Goal: Transaction & Acquisition: Purchase product/service

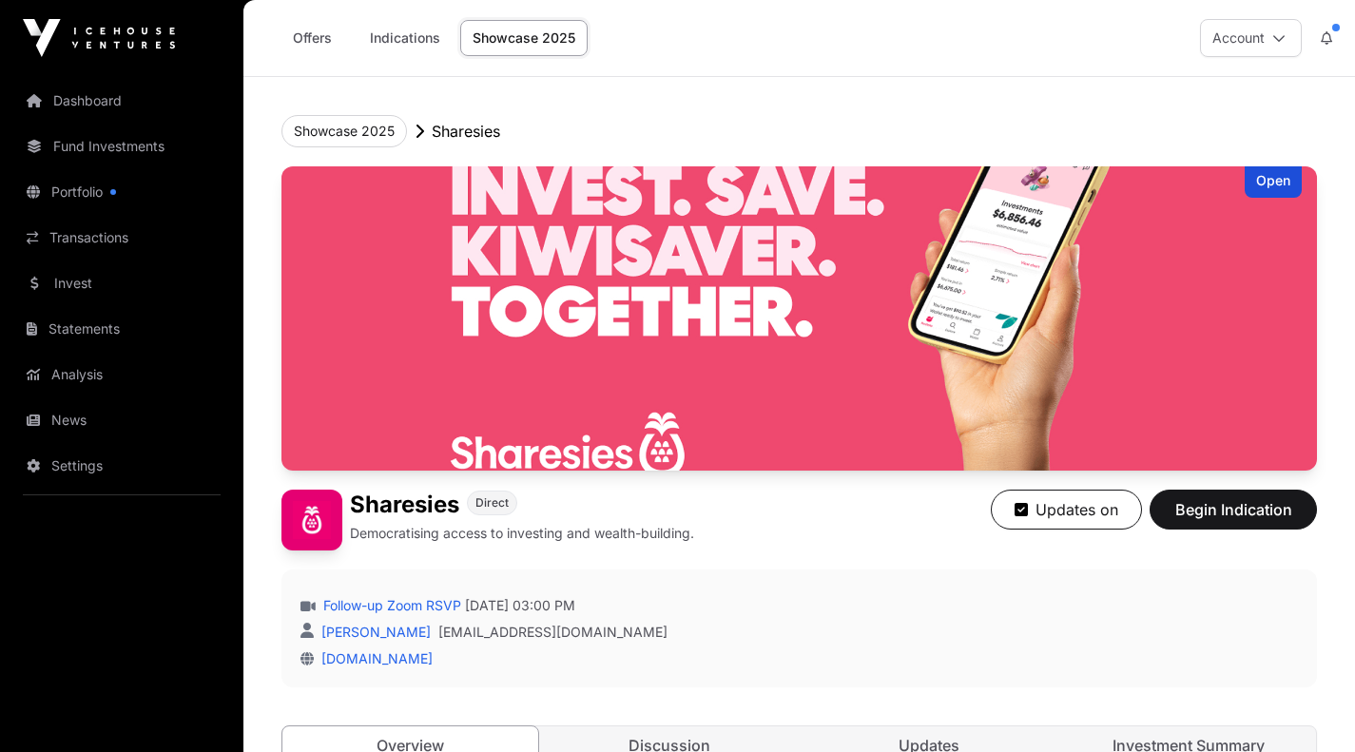
scroll to position [1065, 0]
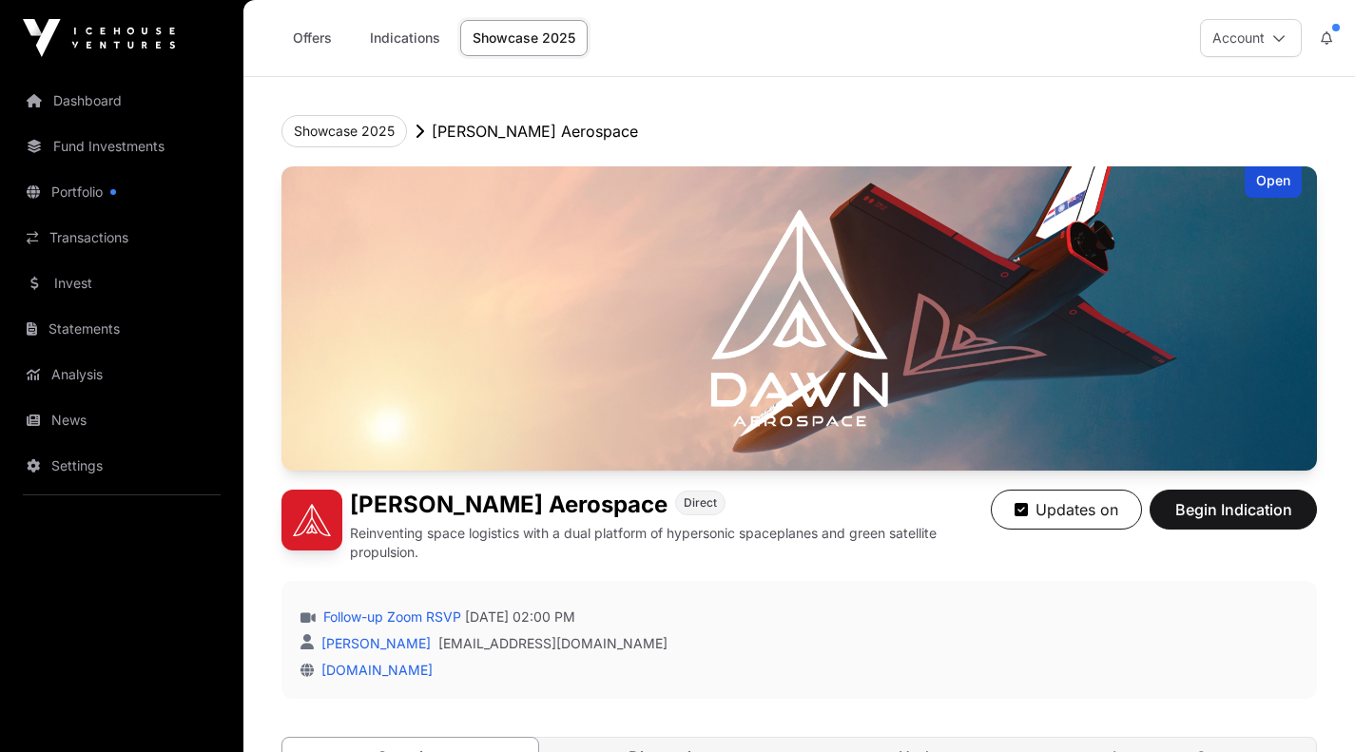
scroll to position [849, 0]
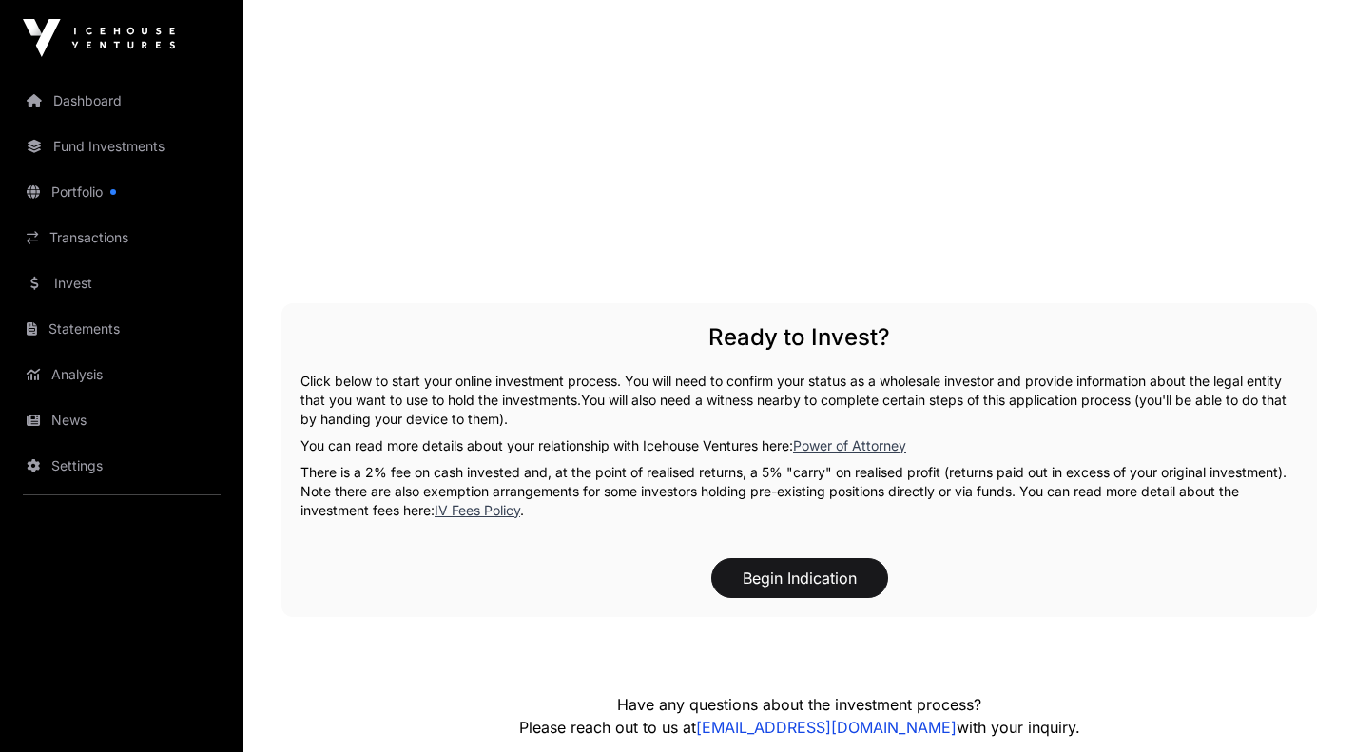
scroll to position [3377, 0]
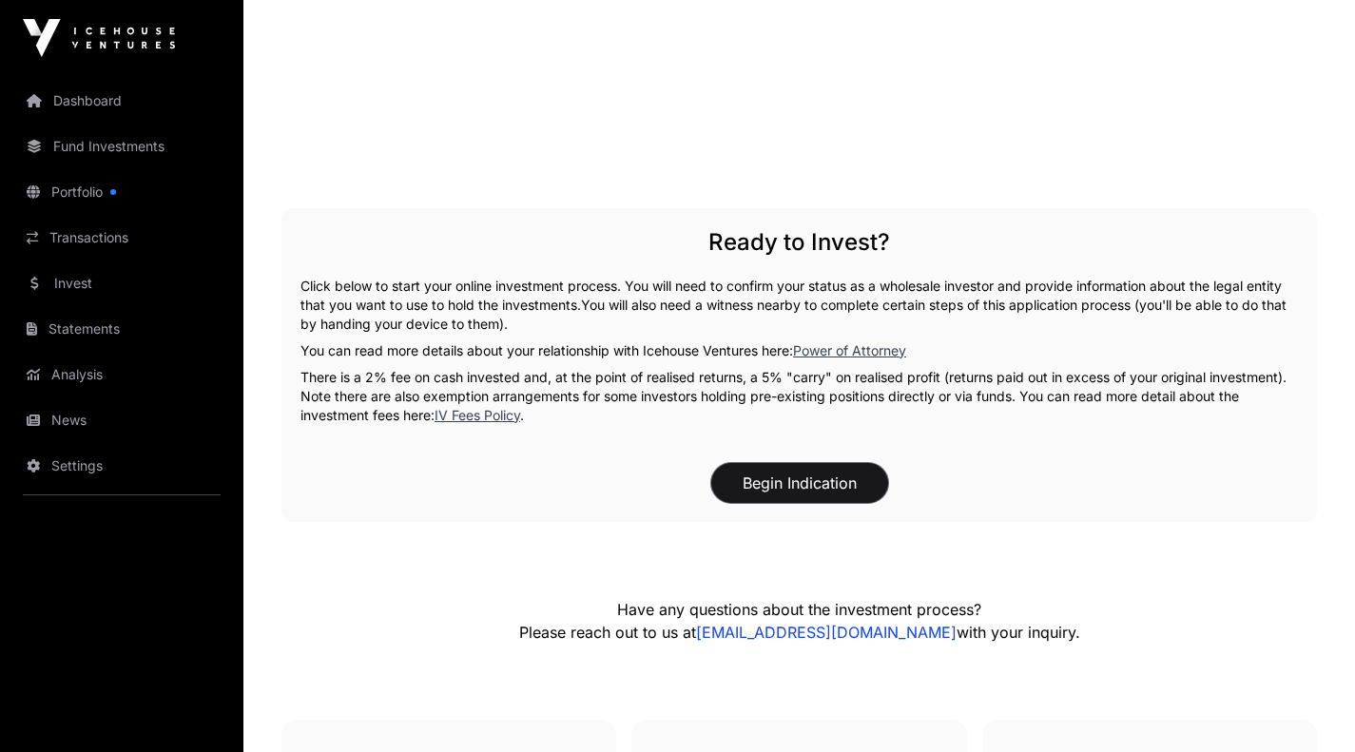
click at [784, 494] on button "Begin Indication" at bounding box center [799, 483] width 177 height 40
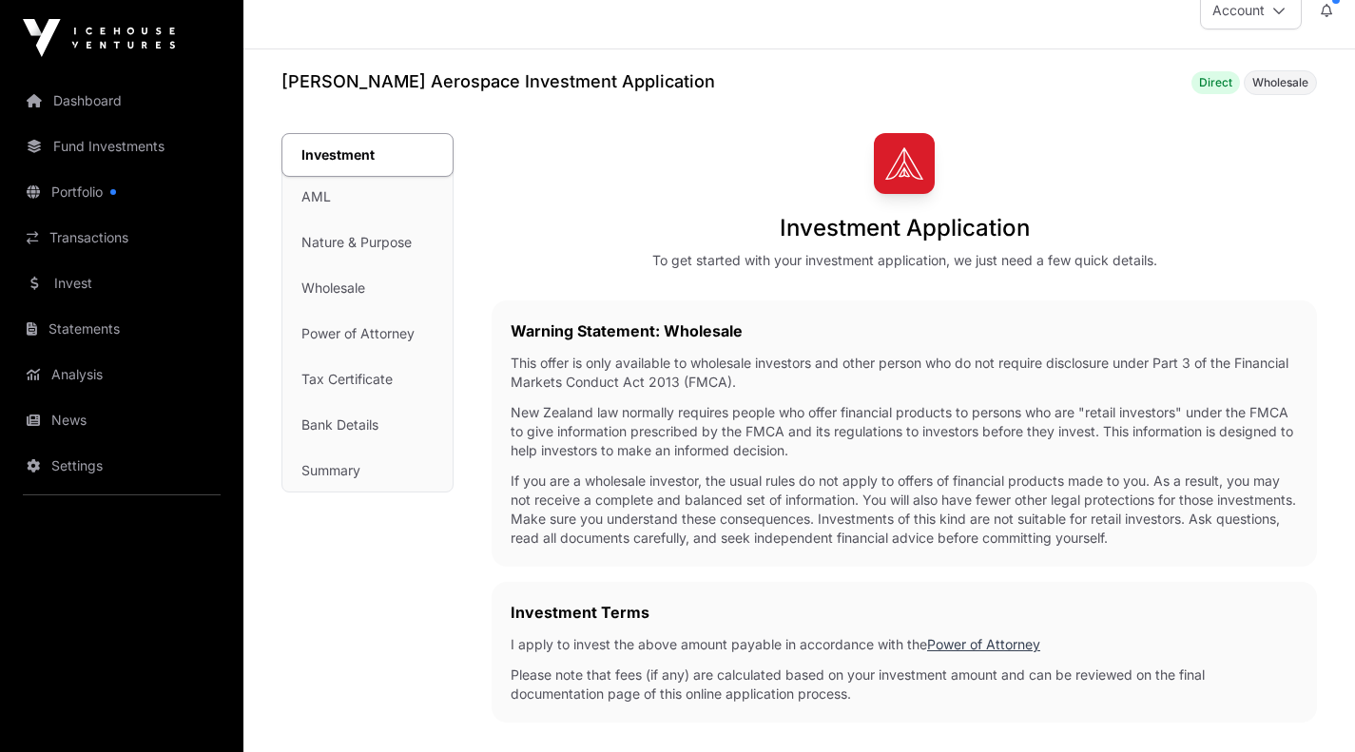
scroll to position [399, 0]
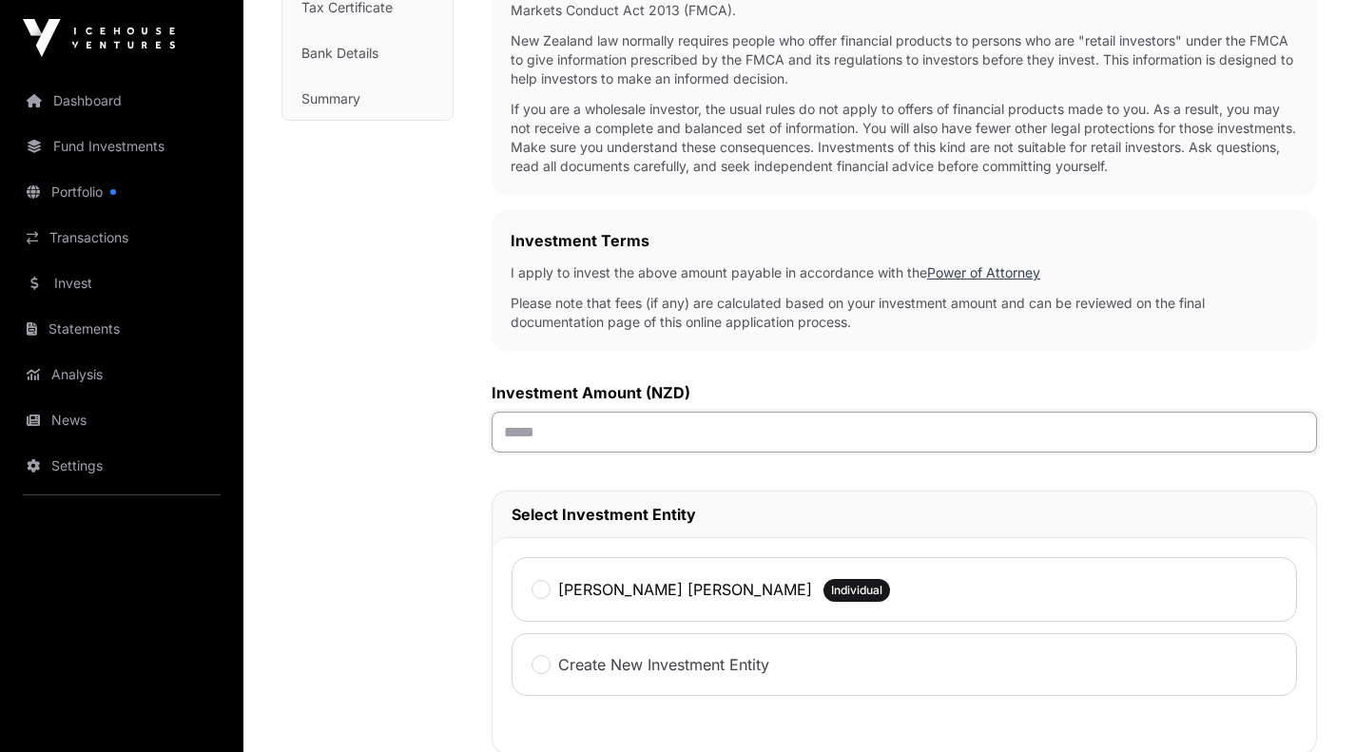
click at [551, 418] on input "text" at bounding box center [904, 432] width 825 height 41
type input "*******"
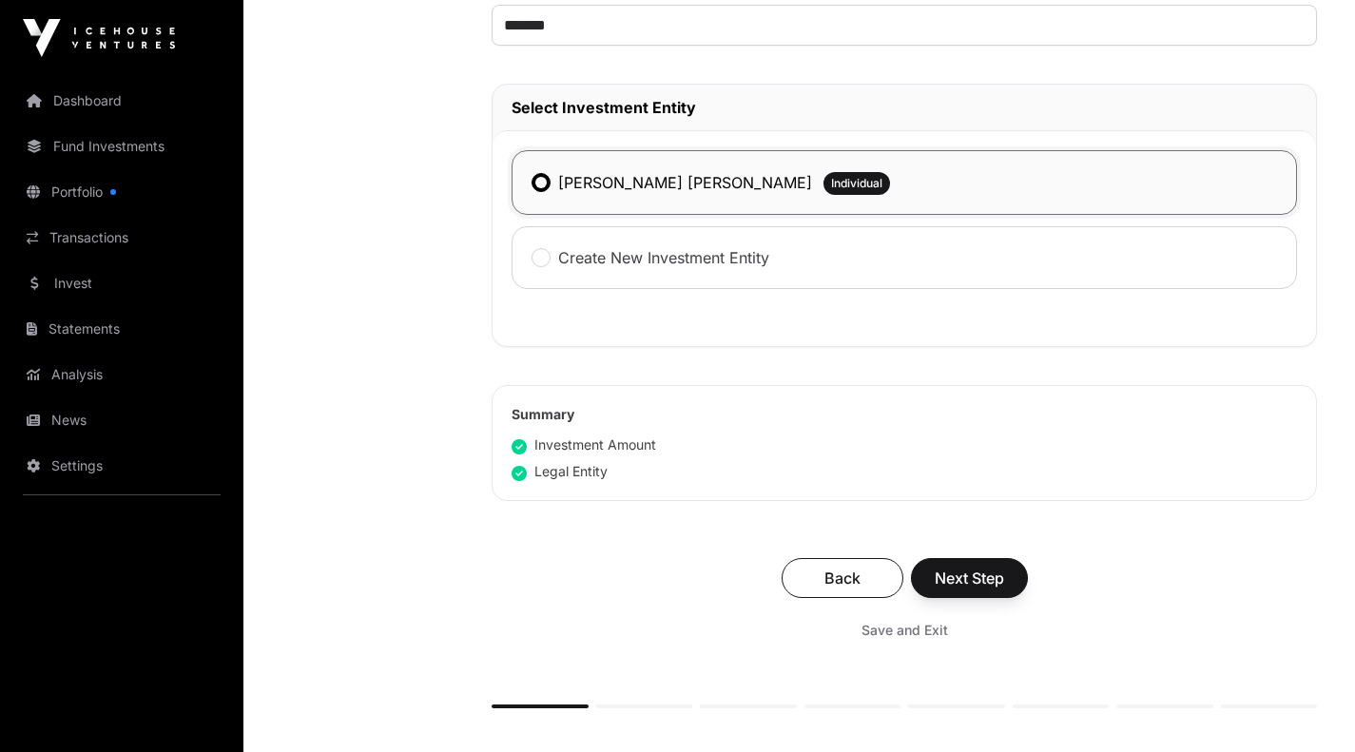
scroll to position [827, 0]
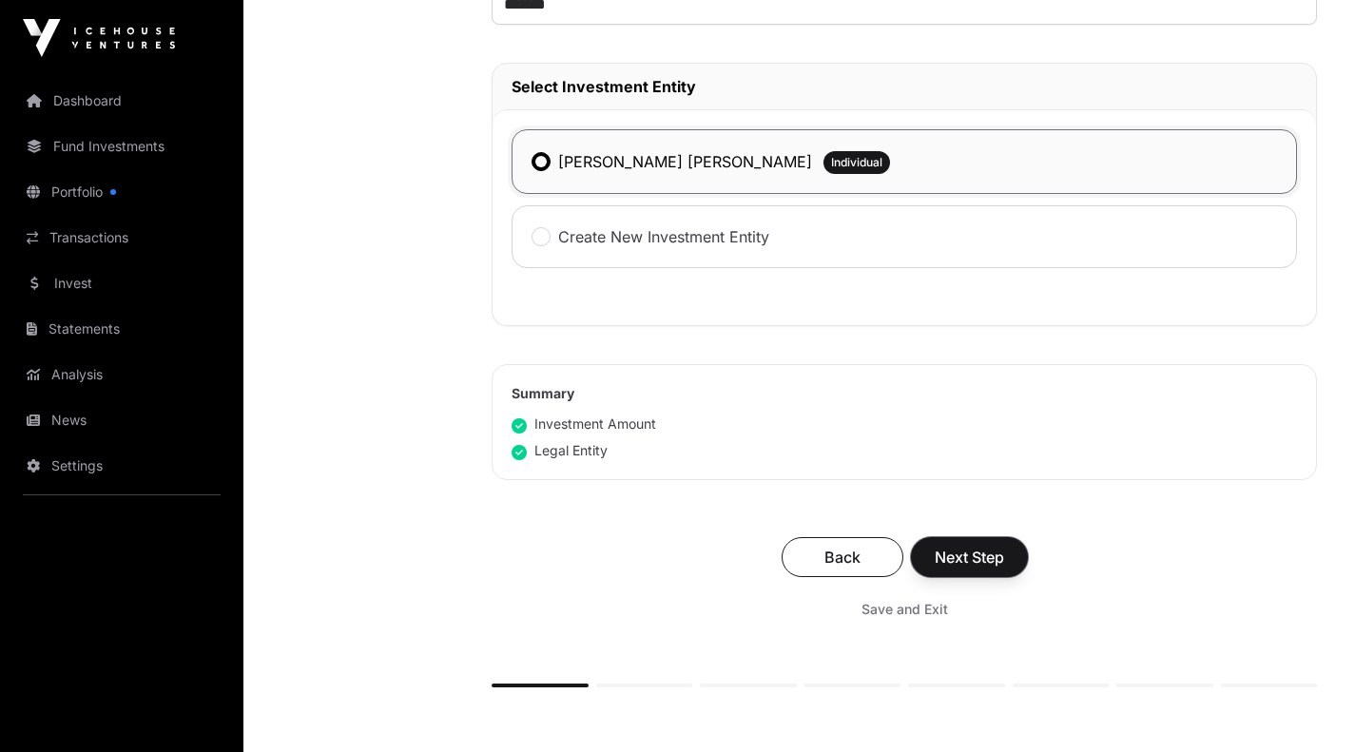
click at [992, 549] on span "Next Step" at bounding box center [969, 557] width 69 height 23
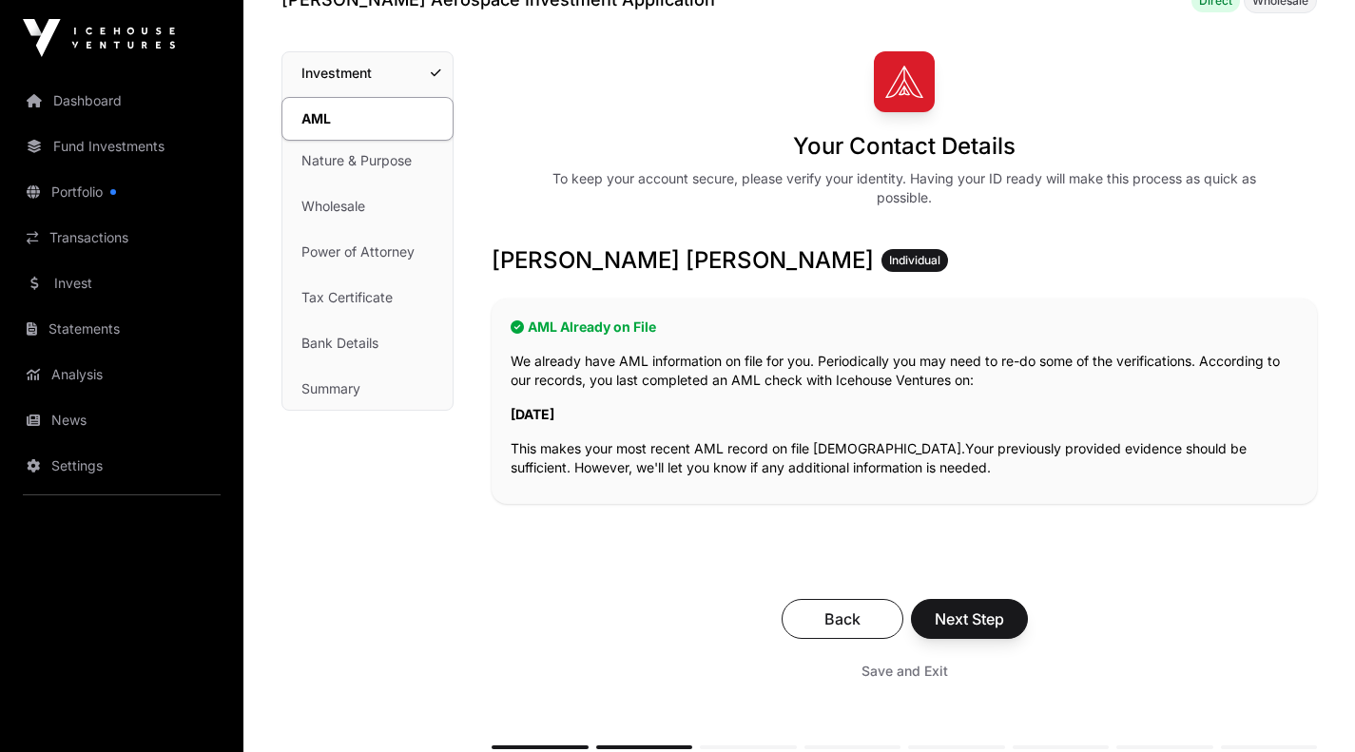
scroll to position [114, 0]
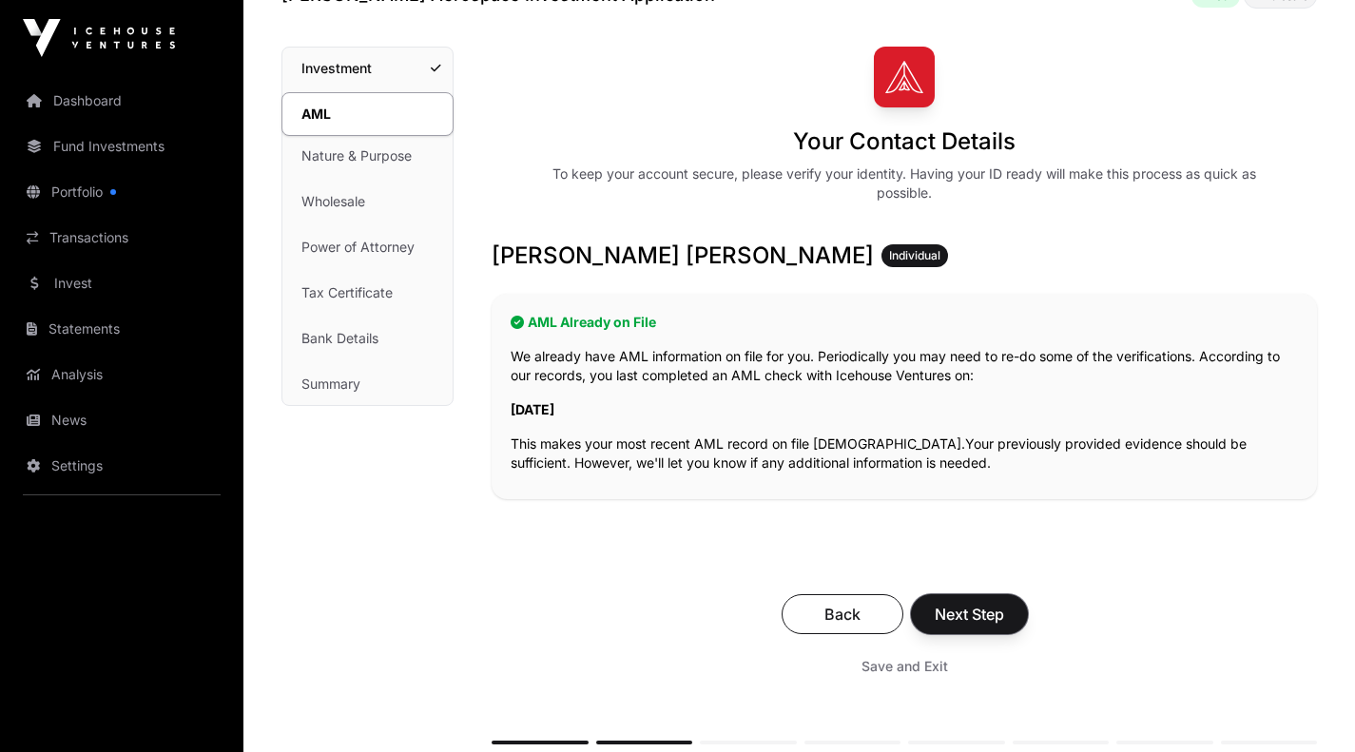
click at [988, 607] on span "Next Step" at bounding box center [969, 614] width 69 height 23
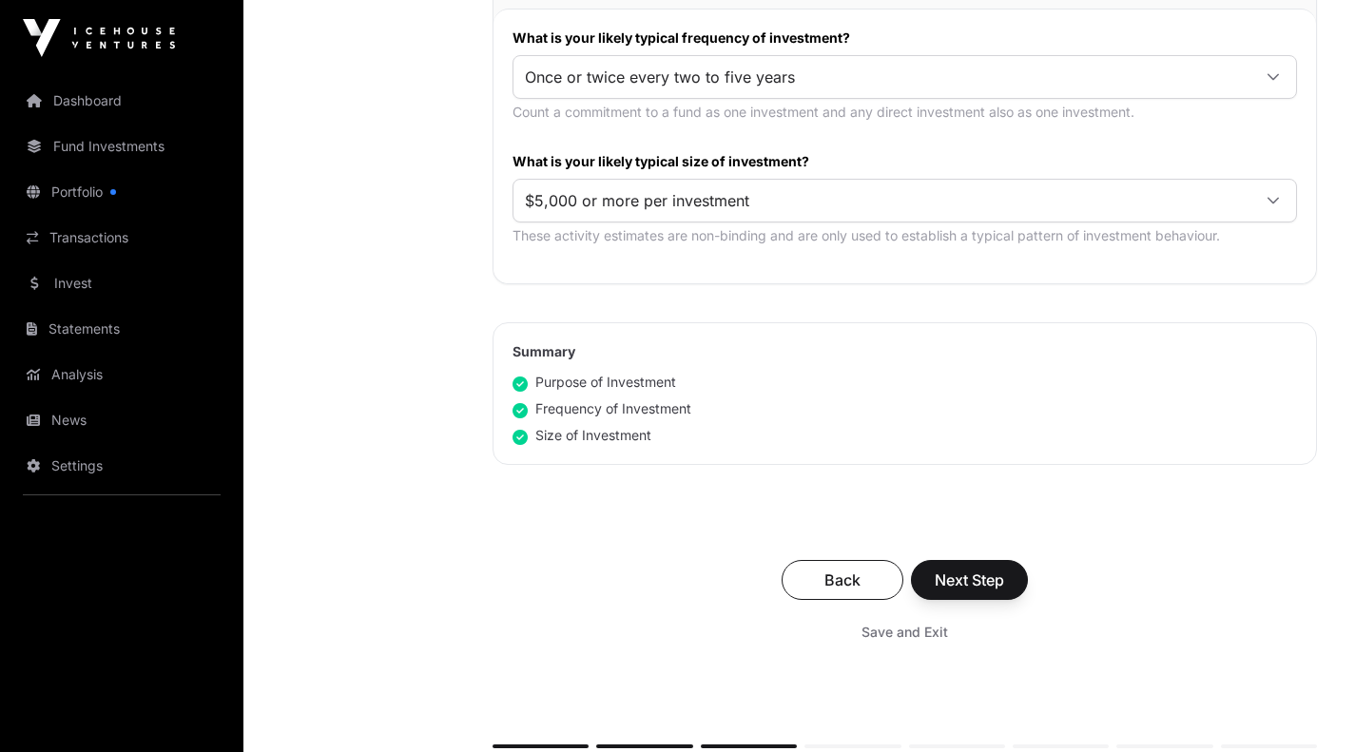
scroll to position [1025, 0]
click at [985, 574] on span "Next Step" at bounding box center [969, 578] width 69 height 23
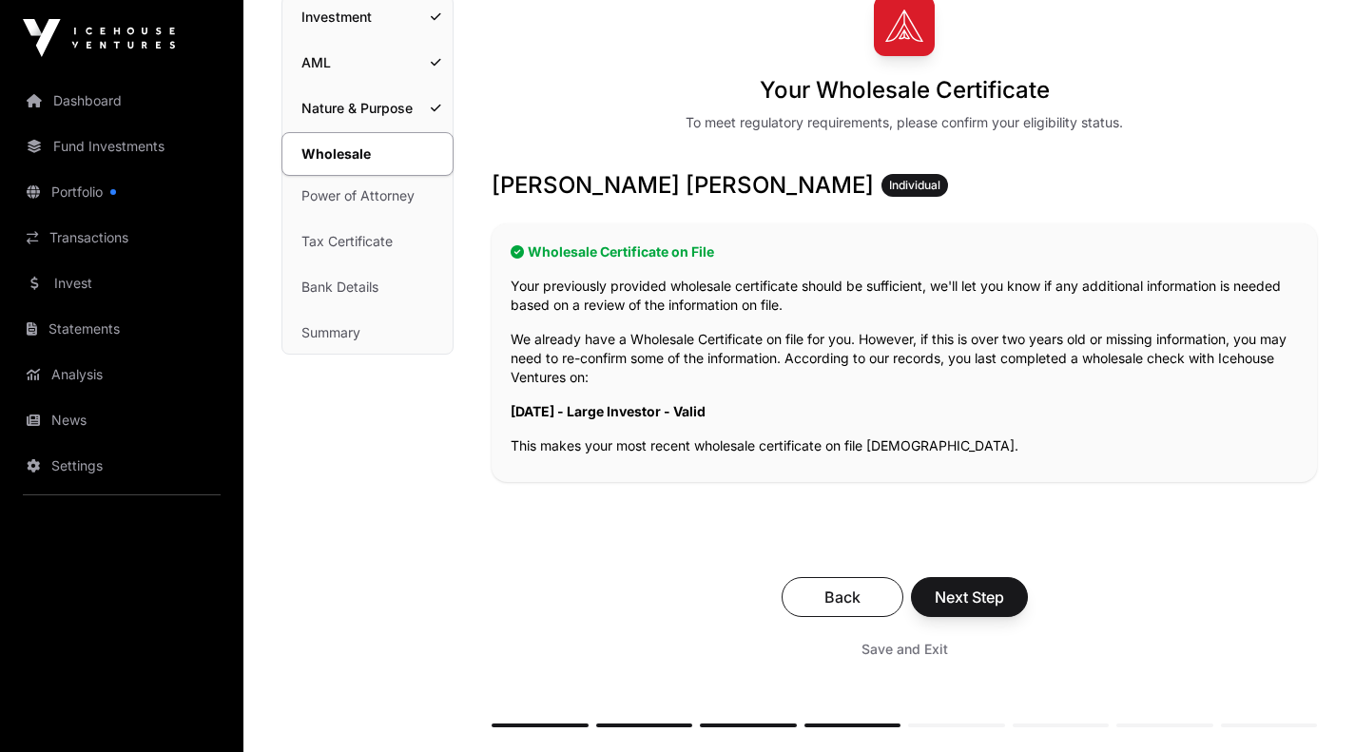
scroll to position [166, 0]
click at [1005, 593] on button "Next Step" at bounding box center [969, 596] width 117 height 40
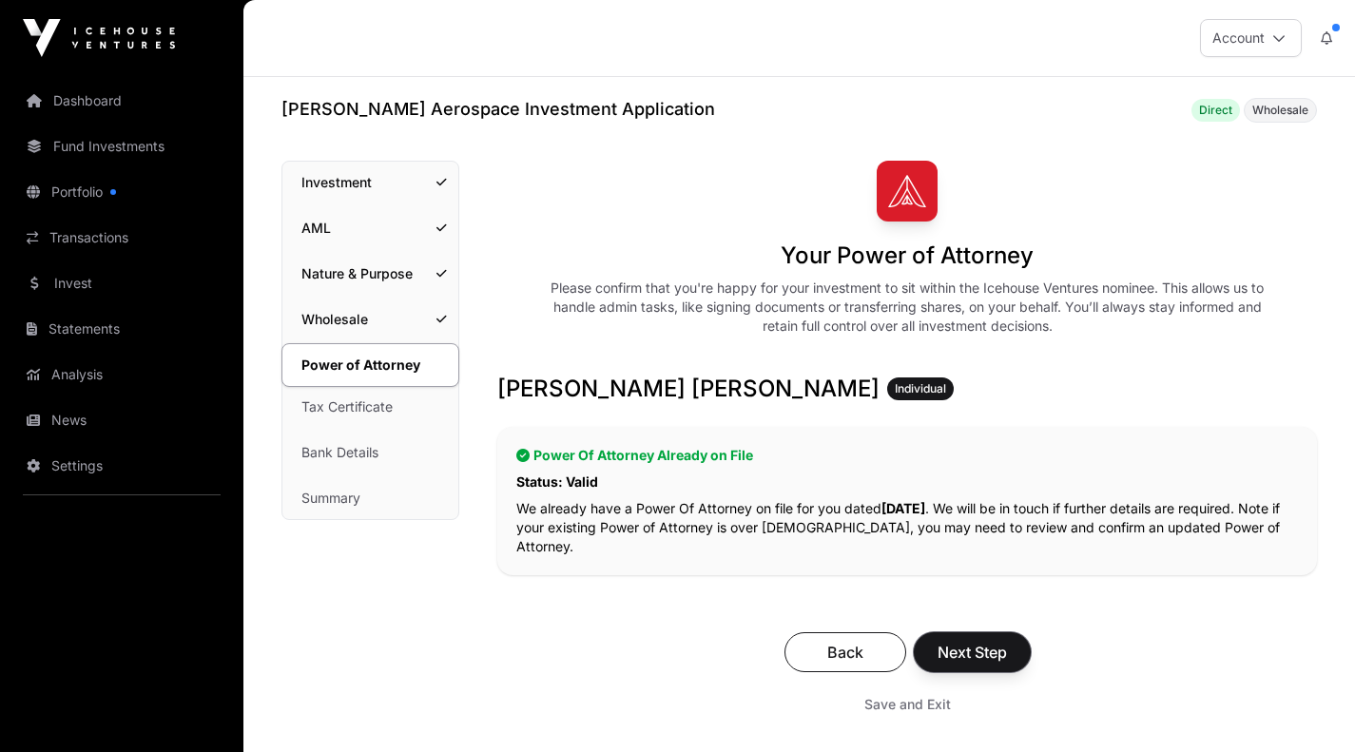
click at [985, 641] on span "Next Step" at bounding box center [972, 652] width 69 height 23
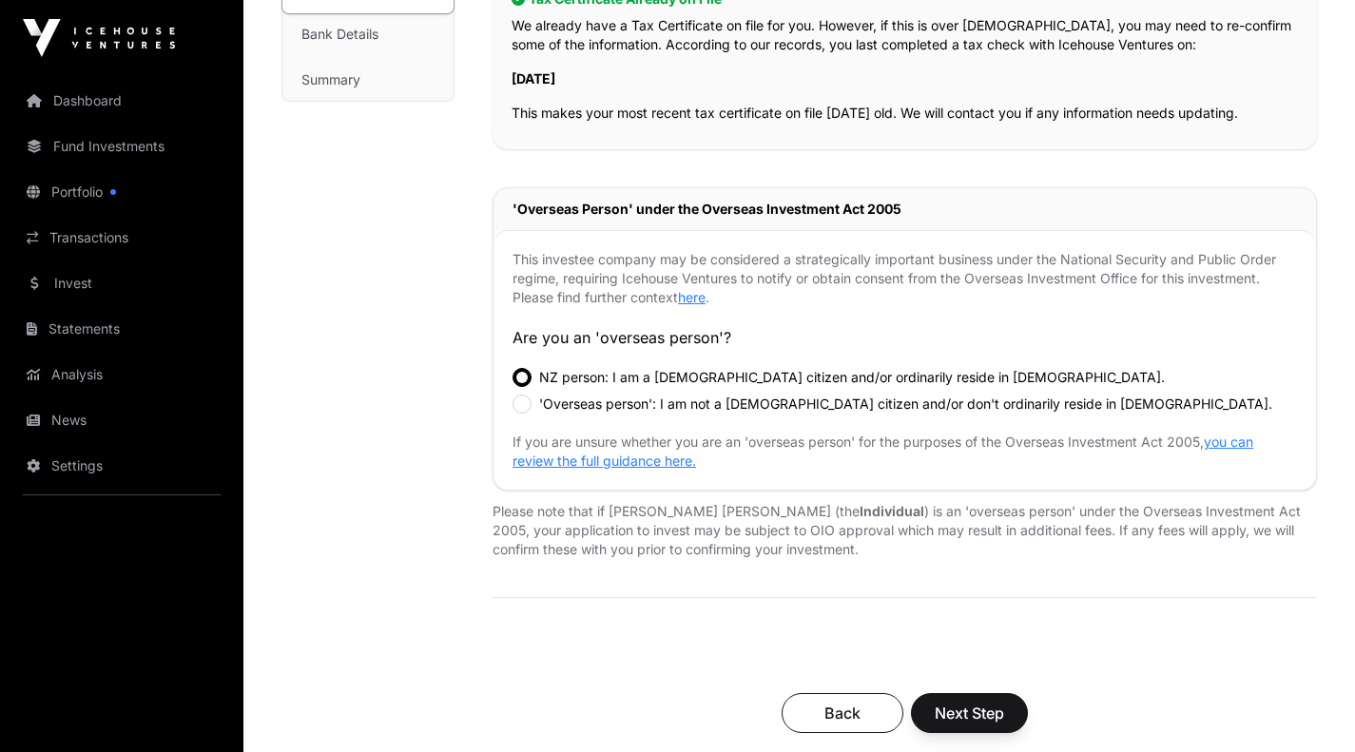
scroll to position [417, 0]
click at [997, 694] on button "Next Step" at bounding box center [969, 714] width 117 height 40
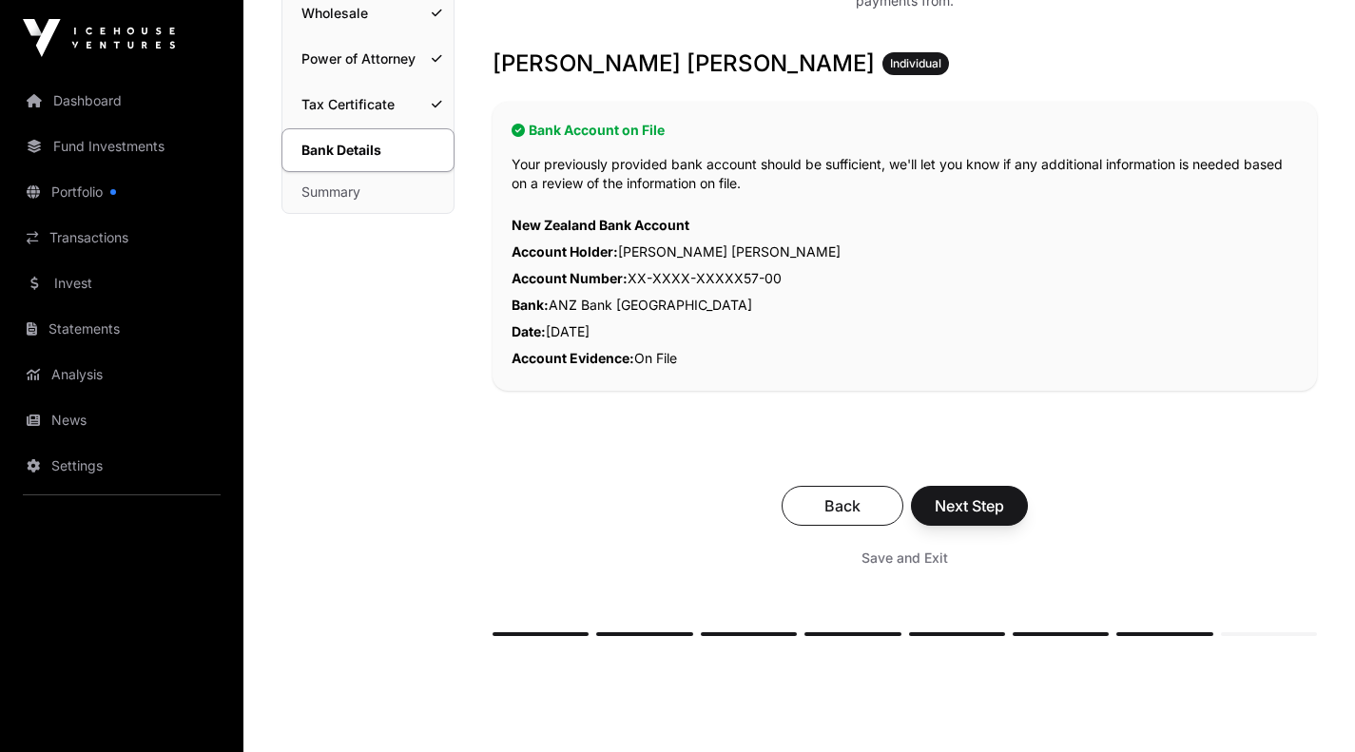
scroll to position [311, 0]
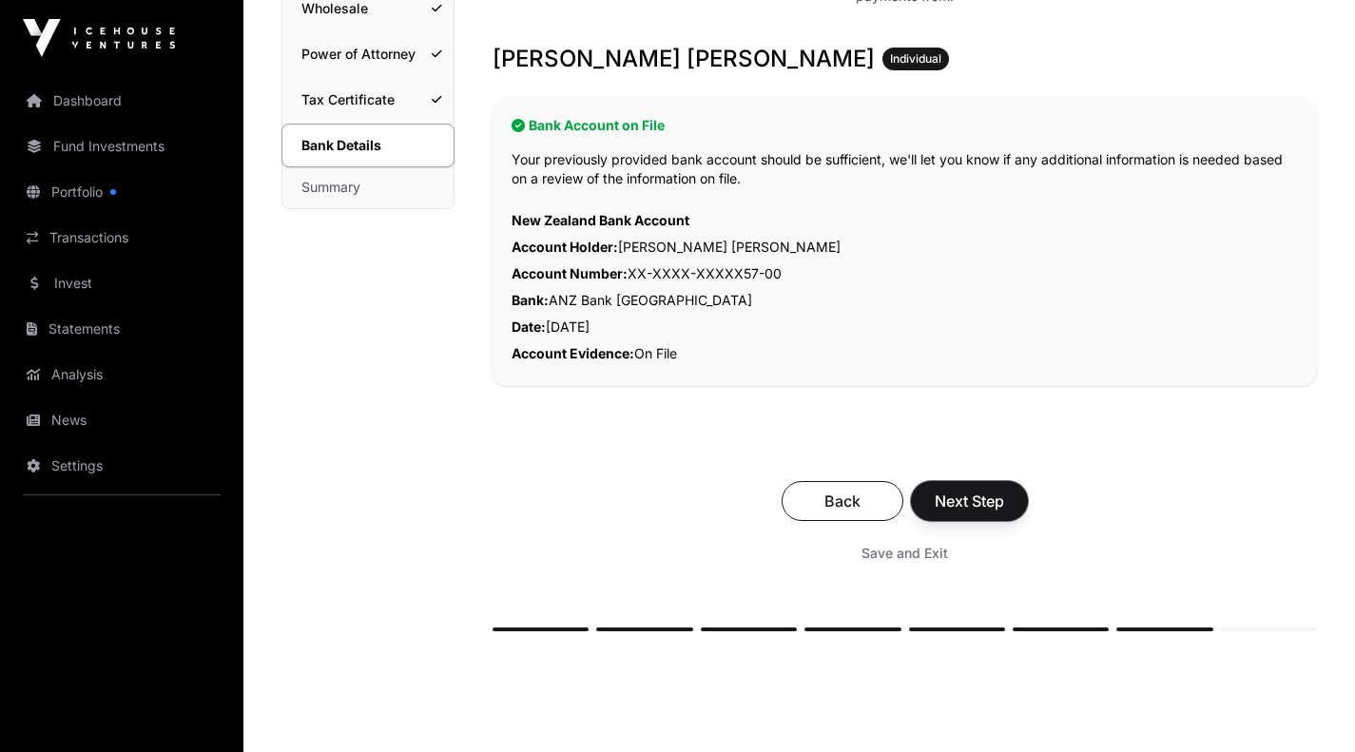
click at [1002, 505] on span "Next Step" at bounding box center [969, 501] width 69 height 23
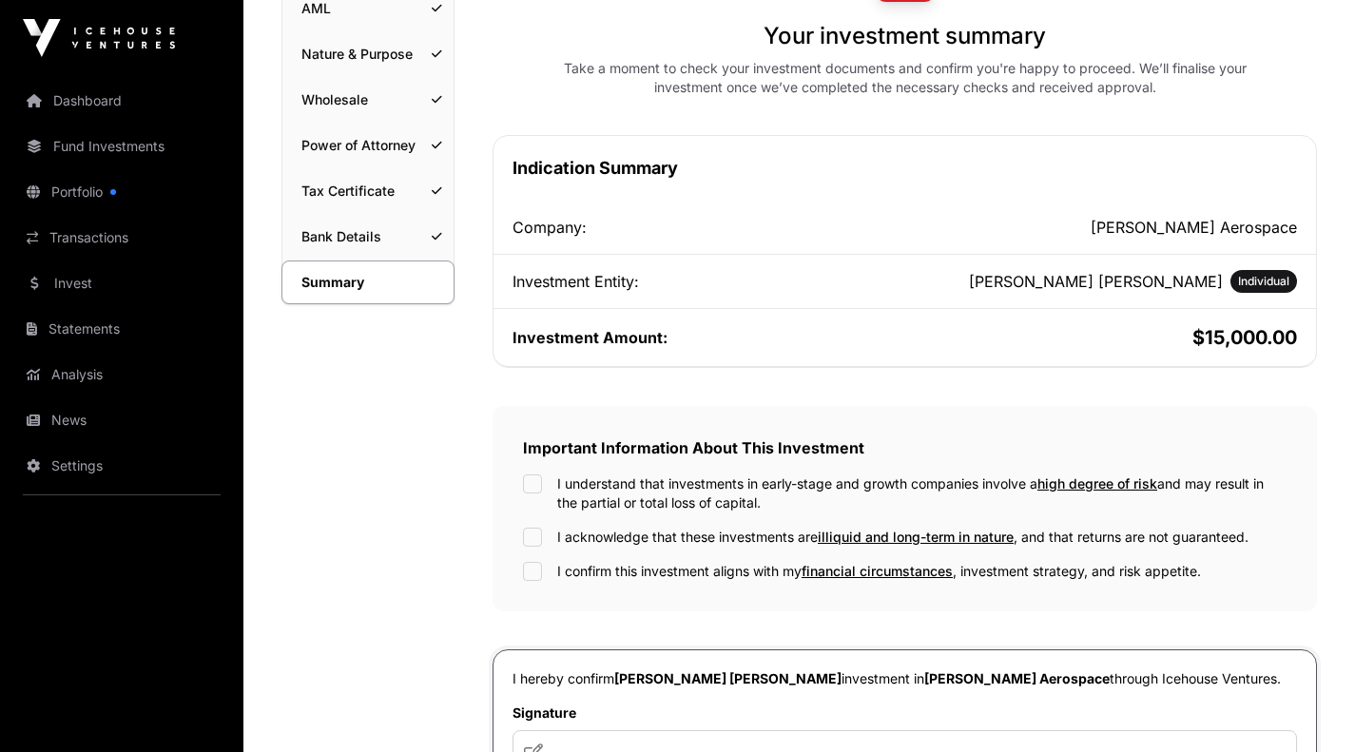
scroll to position [221, 0]
click at [533, 523] on div "I understand that investments in early-stage and growth companies involve a hig…" at bounding box center [905, 527] width 764 height 107
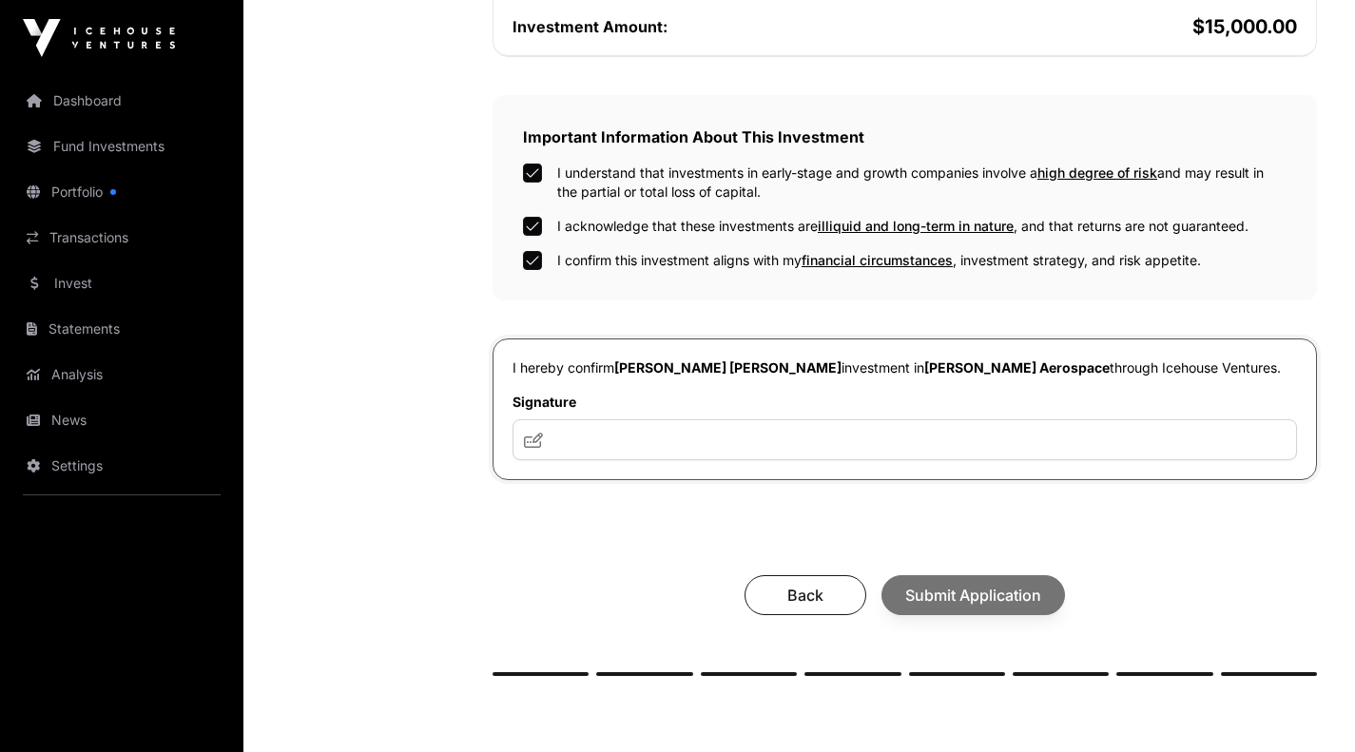
scroll to position [532, 0]
click at [653, 455] on input "text" at bounding box center [905, 438] width 785 height 41
type input "***"
click at [1013, 596] on span "Submit Application" at bounding box center [973, 594] width 136 height 23
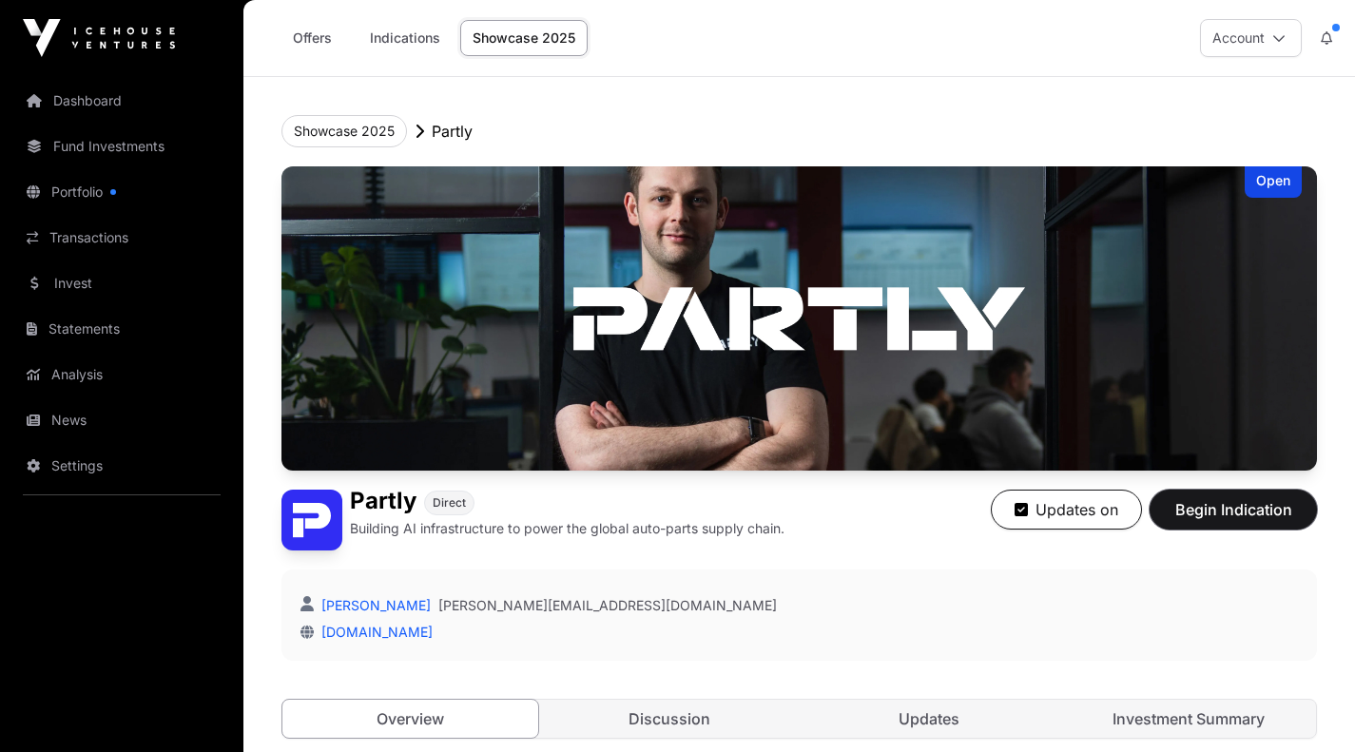
click at [1209, 511] on span "Begin Indication" at bounding box center [1233, 509] width 120 height 23
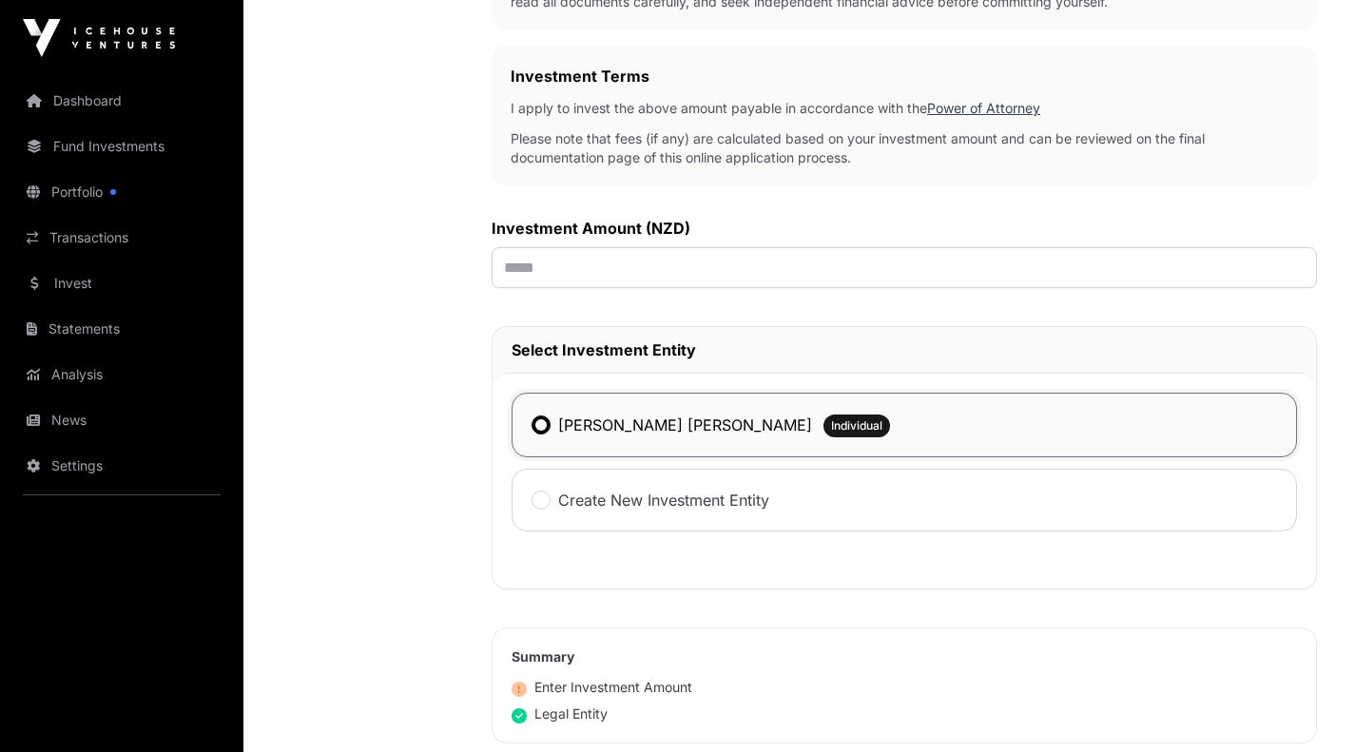
scroll to position [562, 0]
click at [542, 299] on div "Investment Application To get started with your investment application, we just…" at bounding box center [904, 276] width 825 height 1354
click at [522, 271] on input "text" at bounding box center [904, 269] width 825 height 41
type input "******"
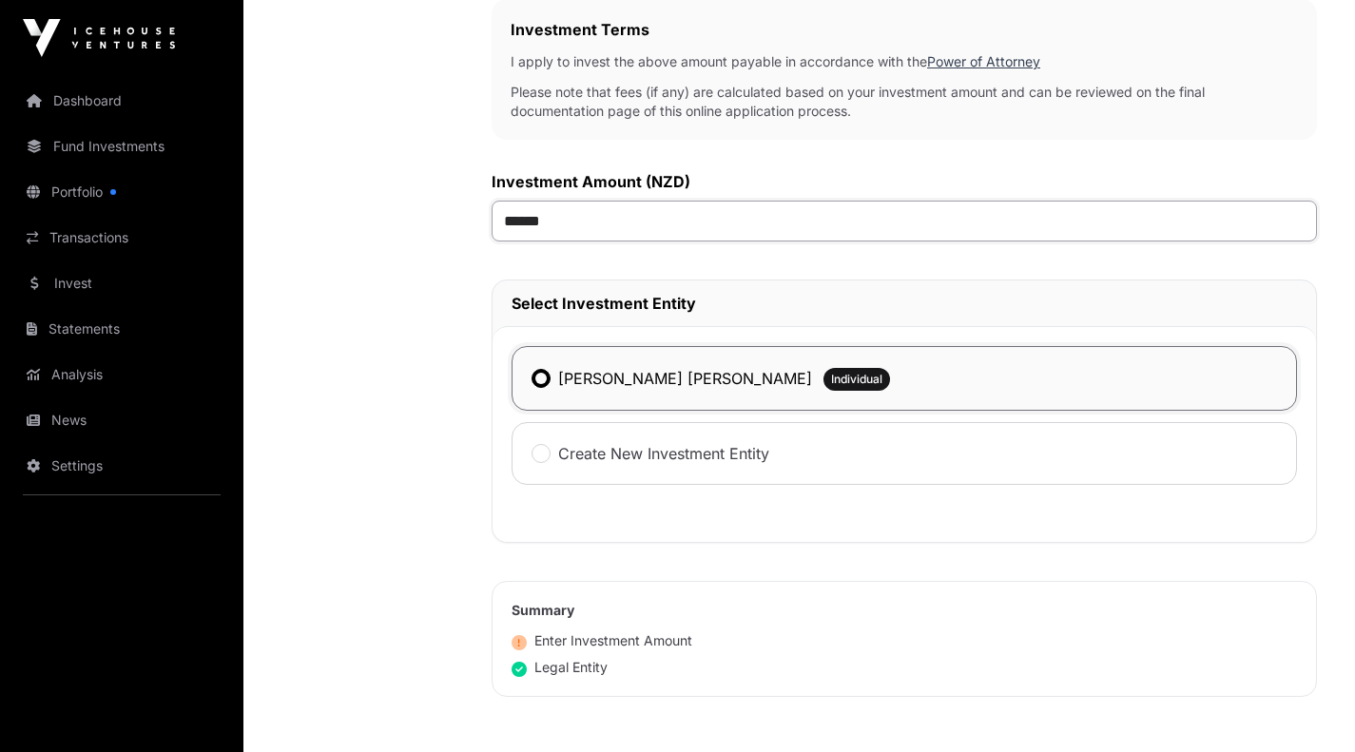
scroll to position [622, 0]
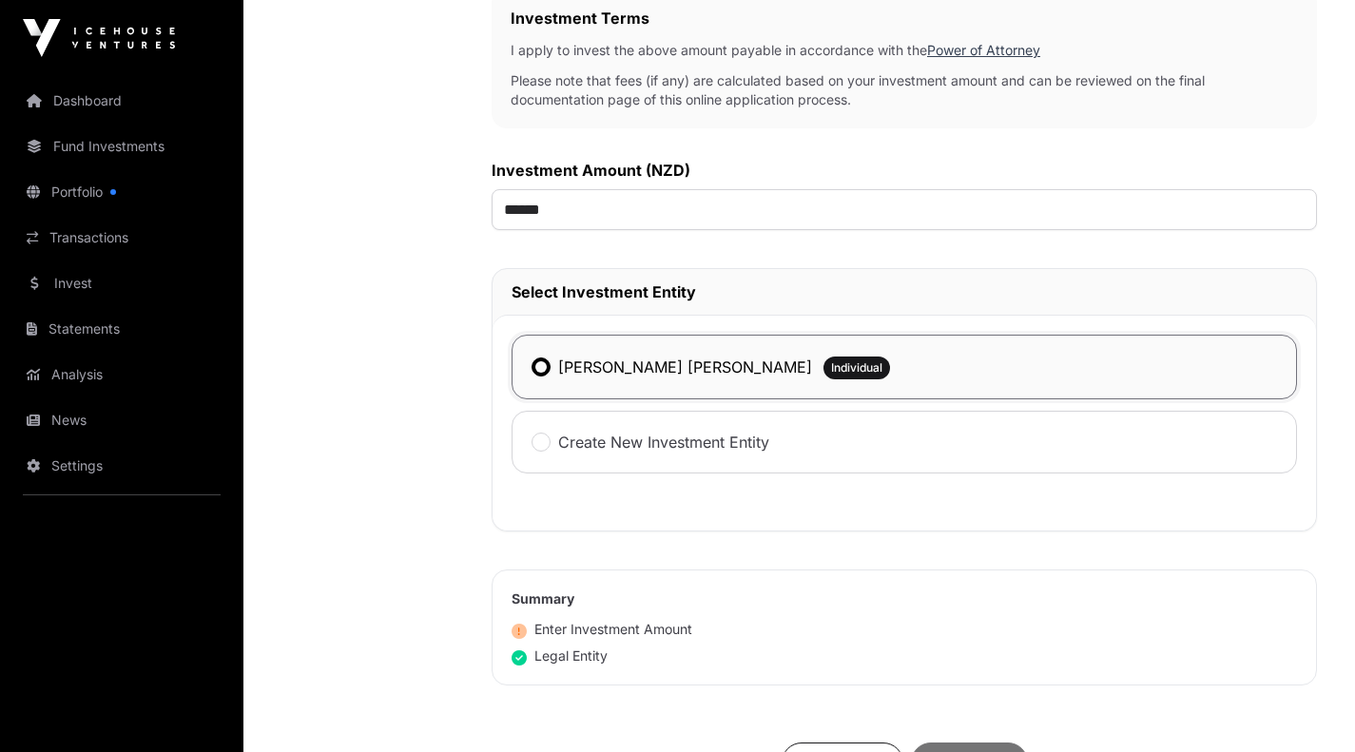
click at [392, 435] on div "Investment Investment AML Nature & Purpose Wholesale Power of Attorney Tax Cert…" at bounding box center [367, 254] width 172 height 1430
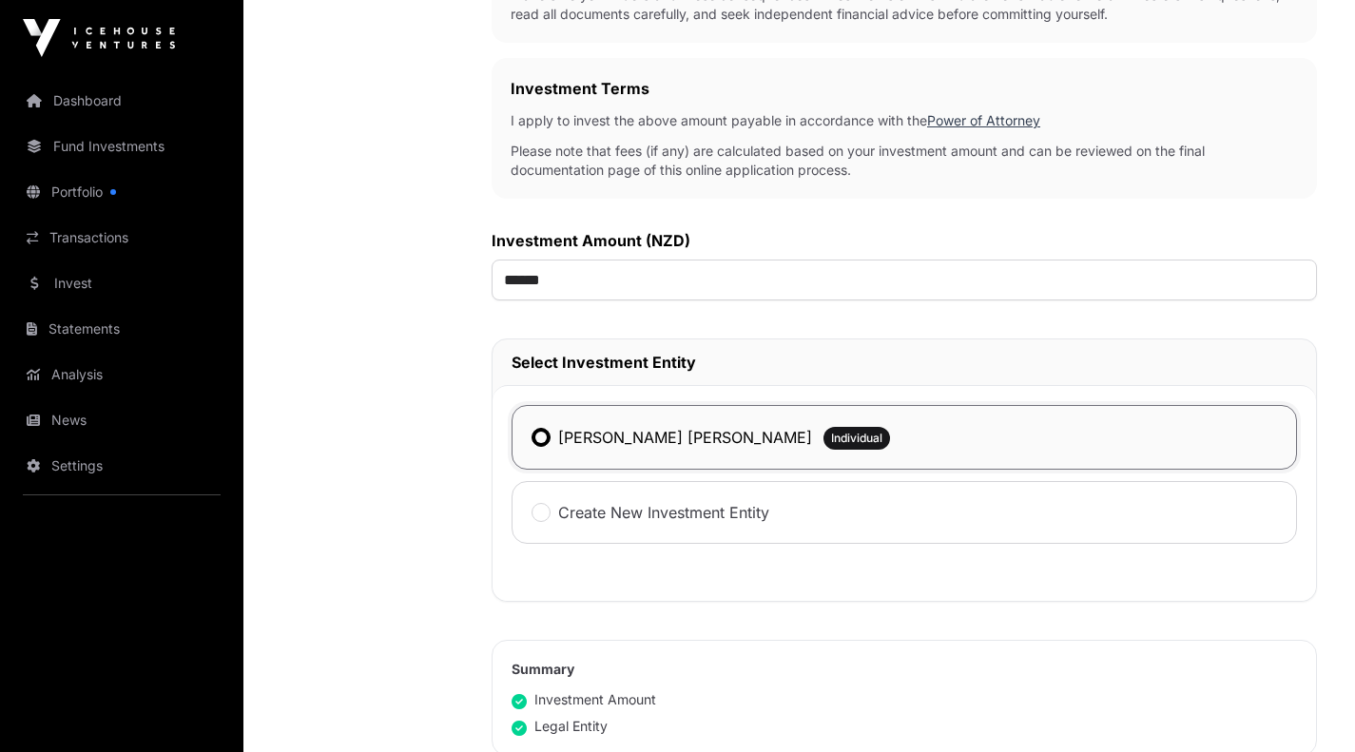
scroll to position [1000, 0]
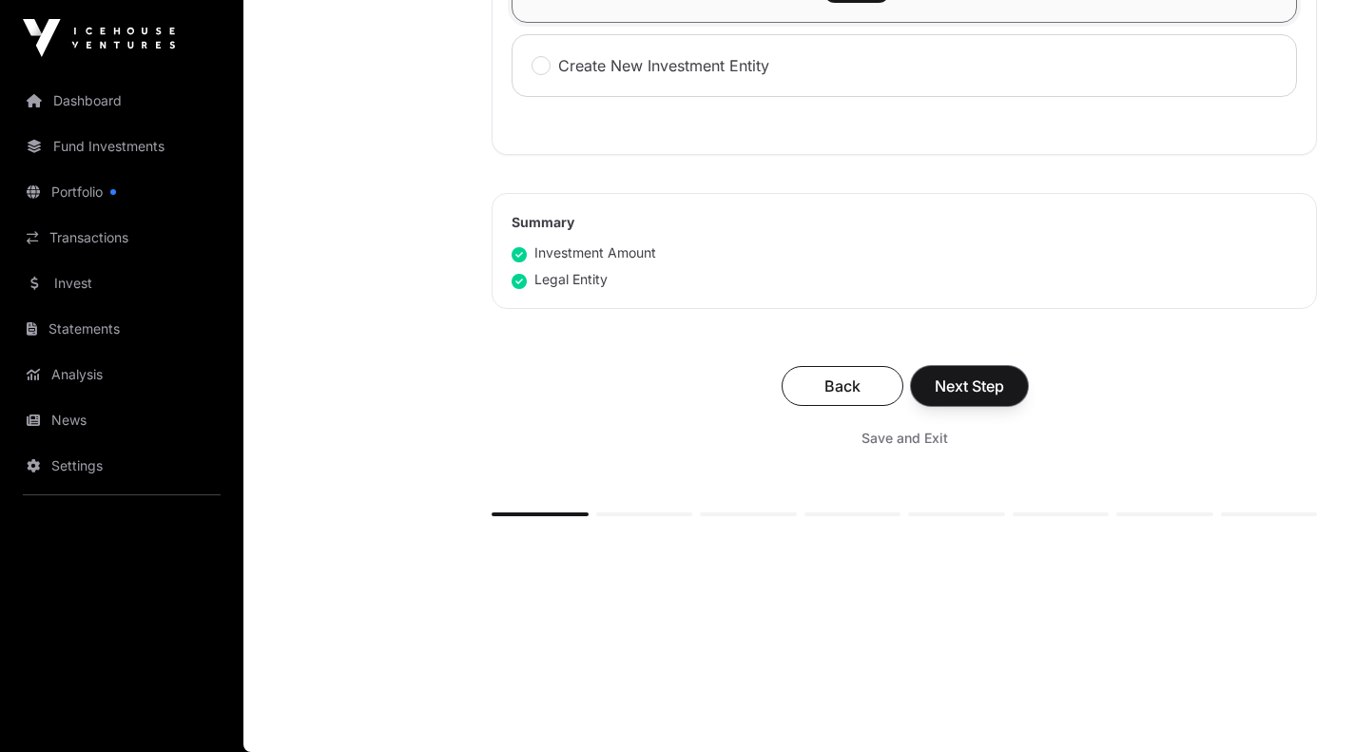
click at [973, 388] on span "Next Step" at bounding box center [969, 386] width 69 height 23
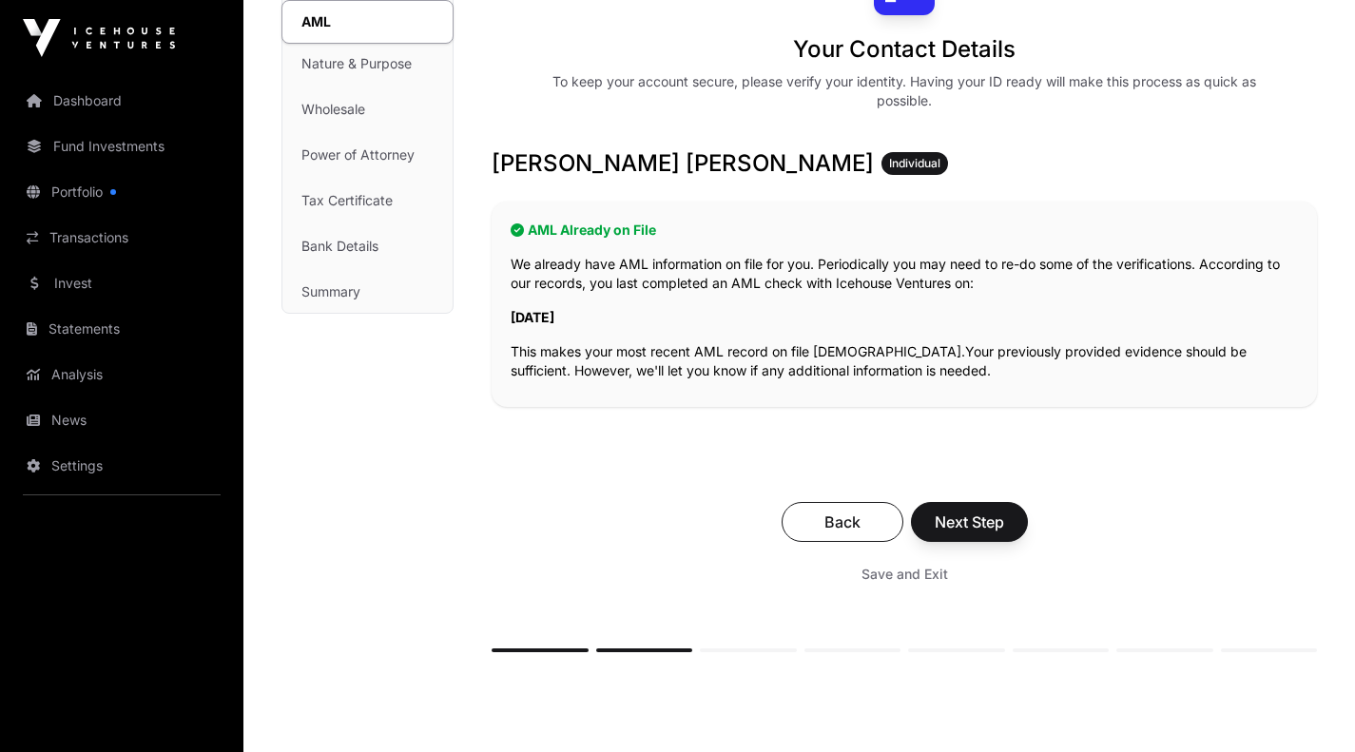
scroll to position [208, 0]
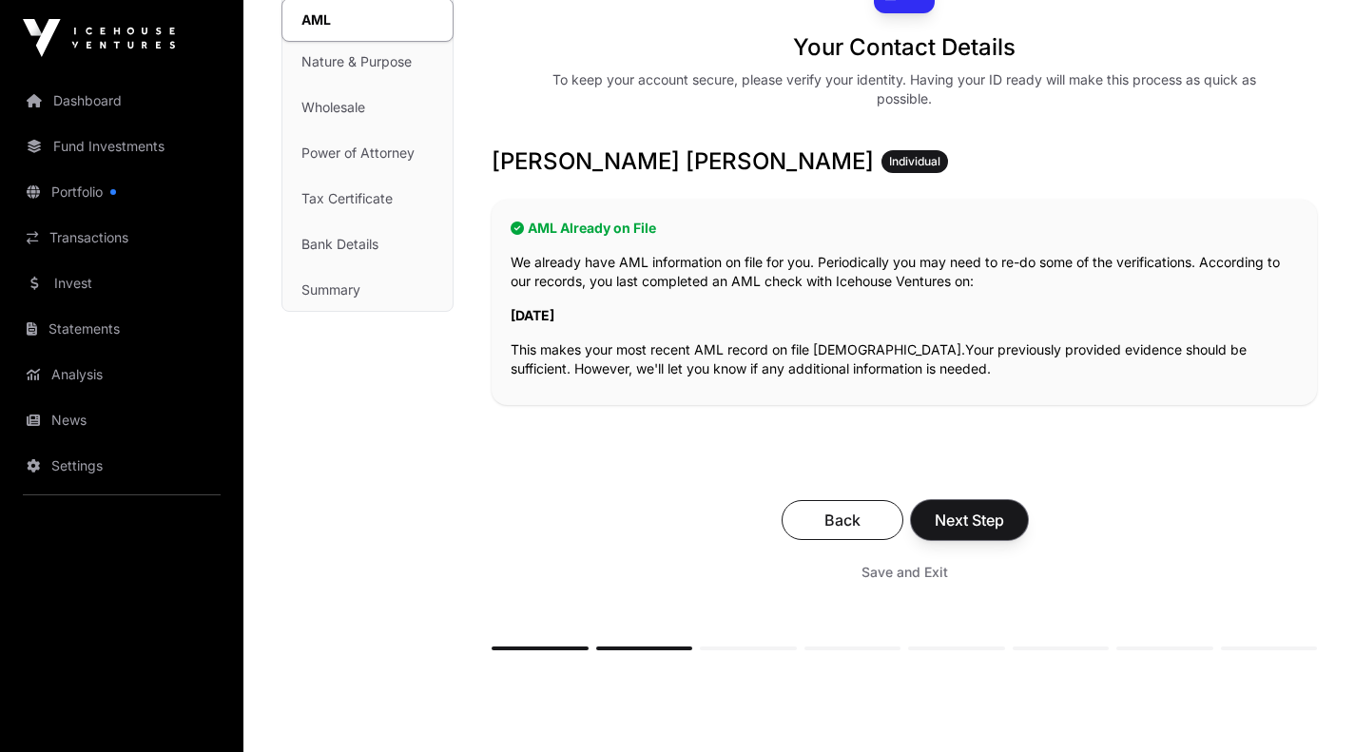
click at [992, 527] on span "Next Step" at bounding box center [969, 520] width 69 height 23
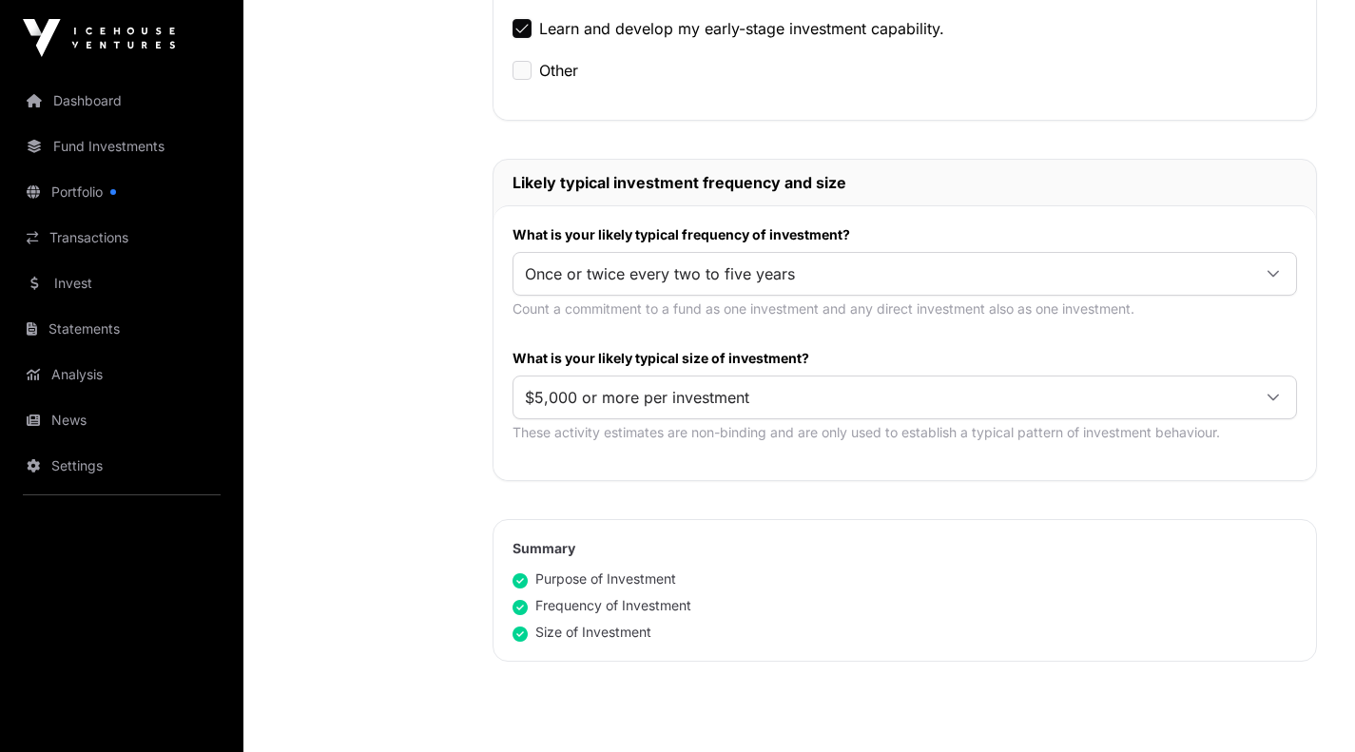
scroll to position [883, 0]
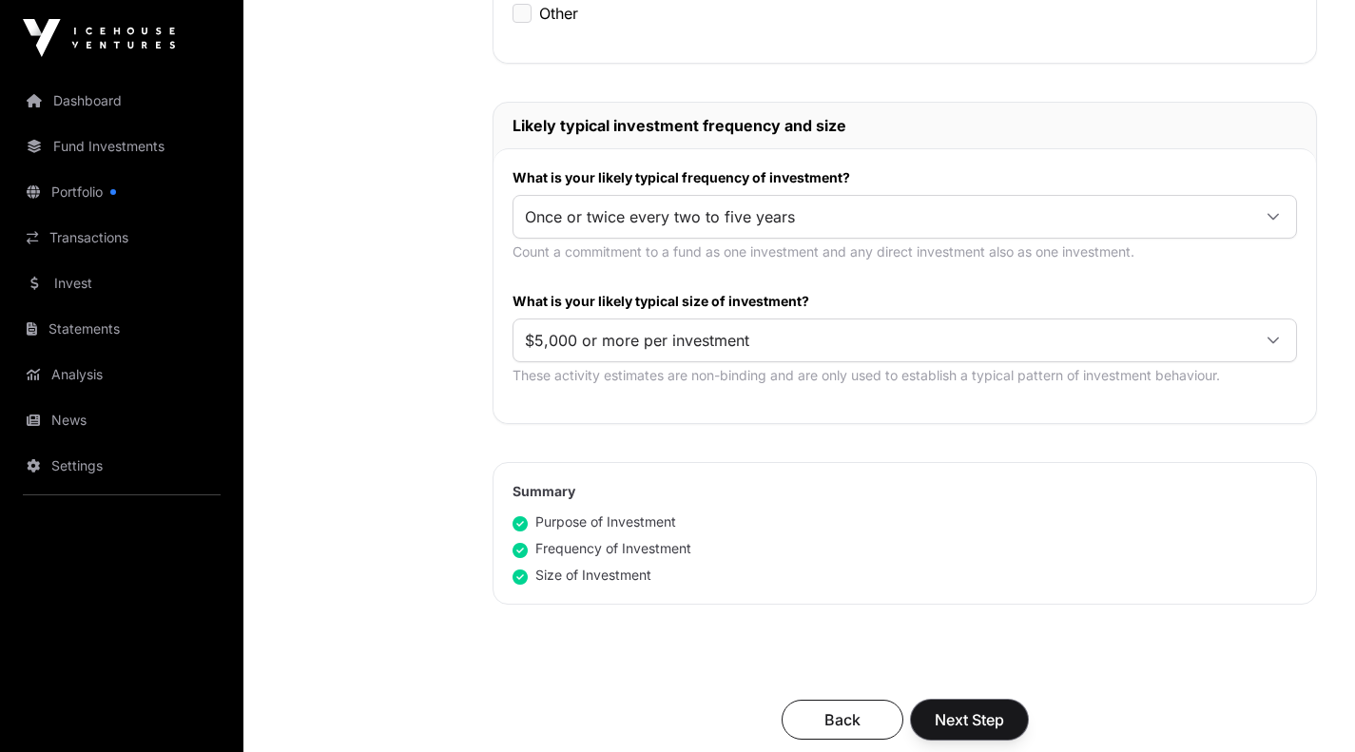
click at [983, 708] on span "Next Step" at bounding box center [969, 719] width 69 height 23
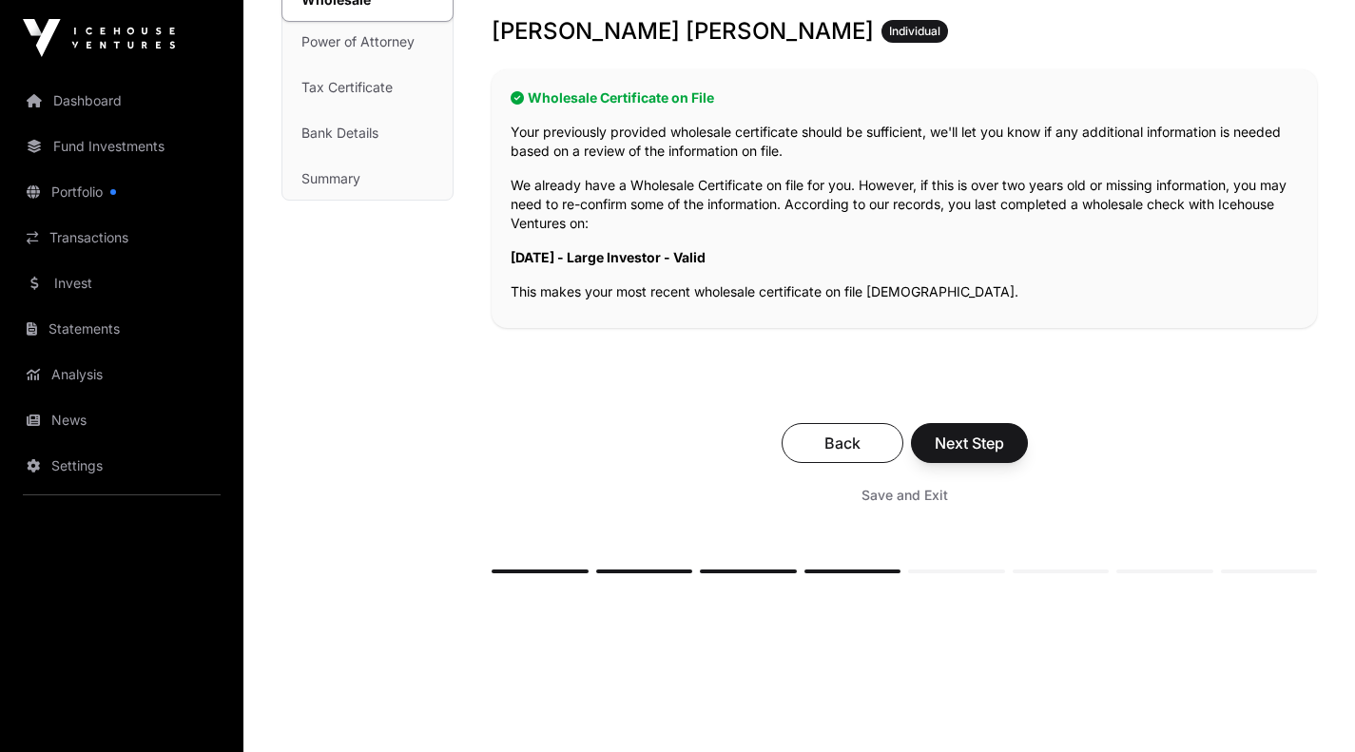
scroll to position [377, 0]
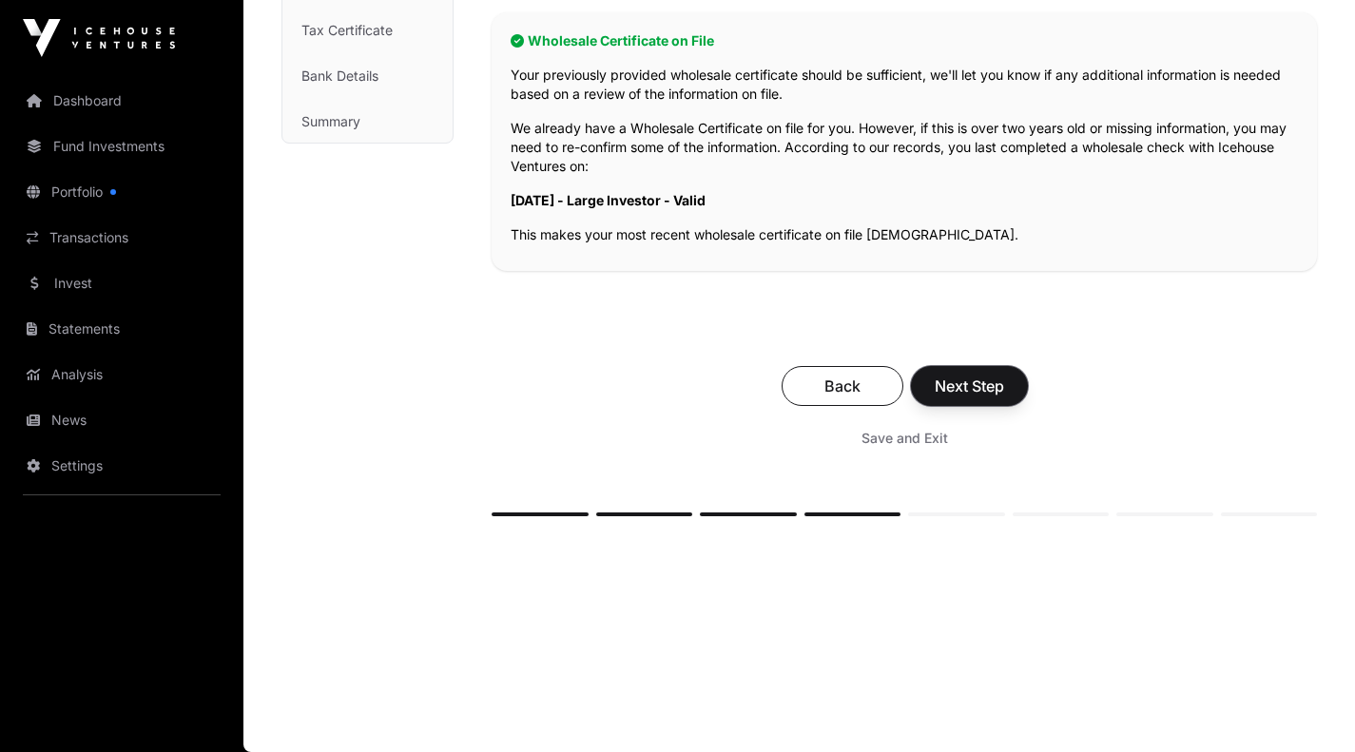
click at [1000, 392] on span "Next Step" at bounding box center [969, 386] width 69 height 23
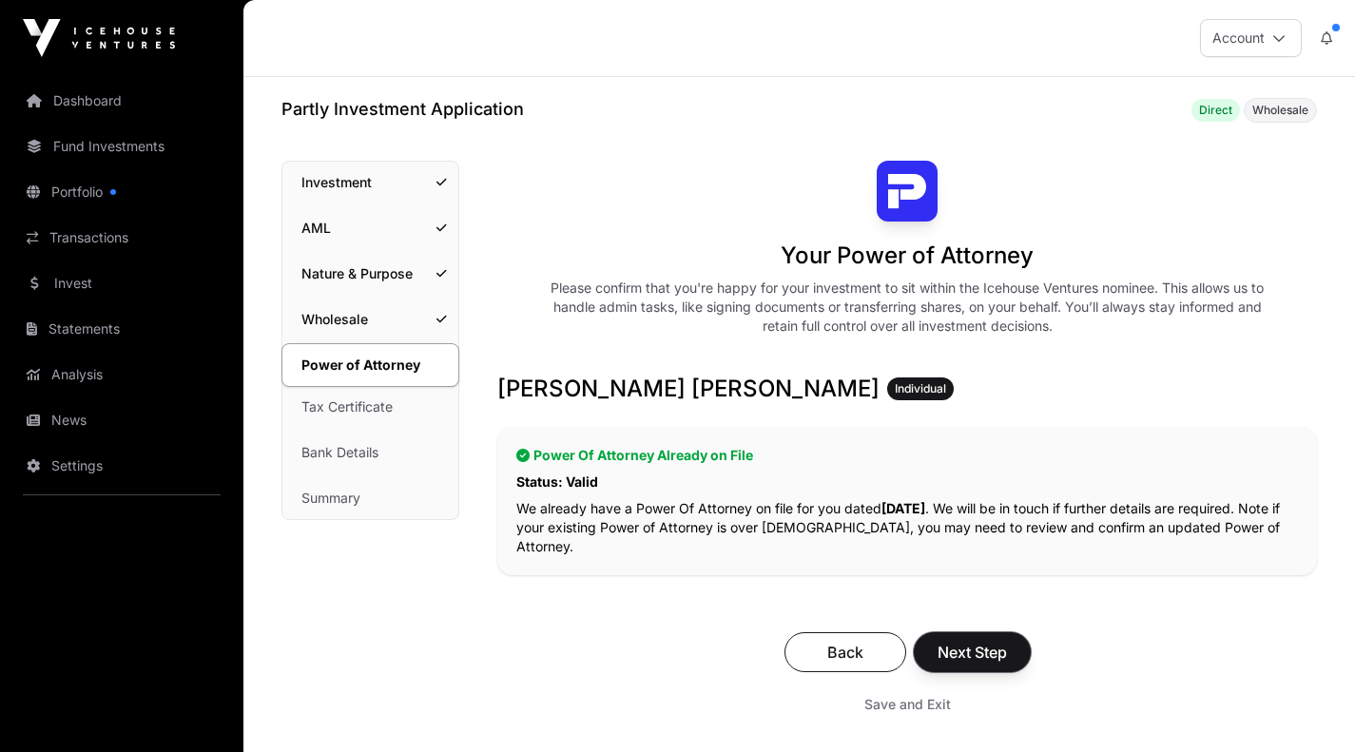
click at [972, 644] on span "Next Step" at bounding box center [972, 652] width 69 height 23
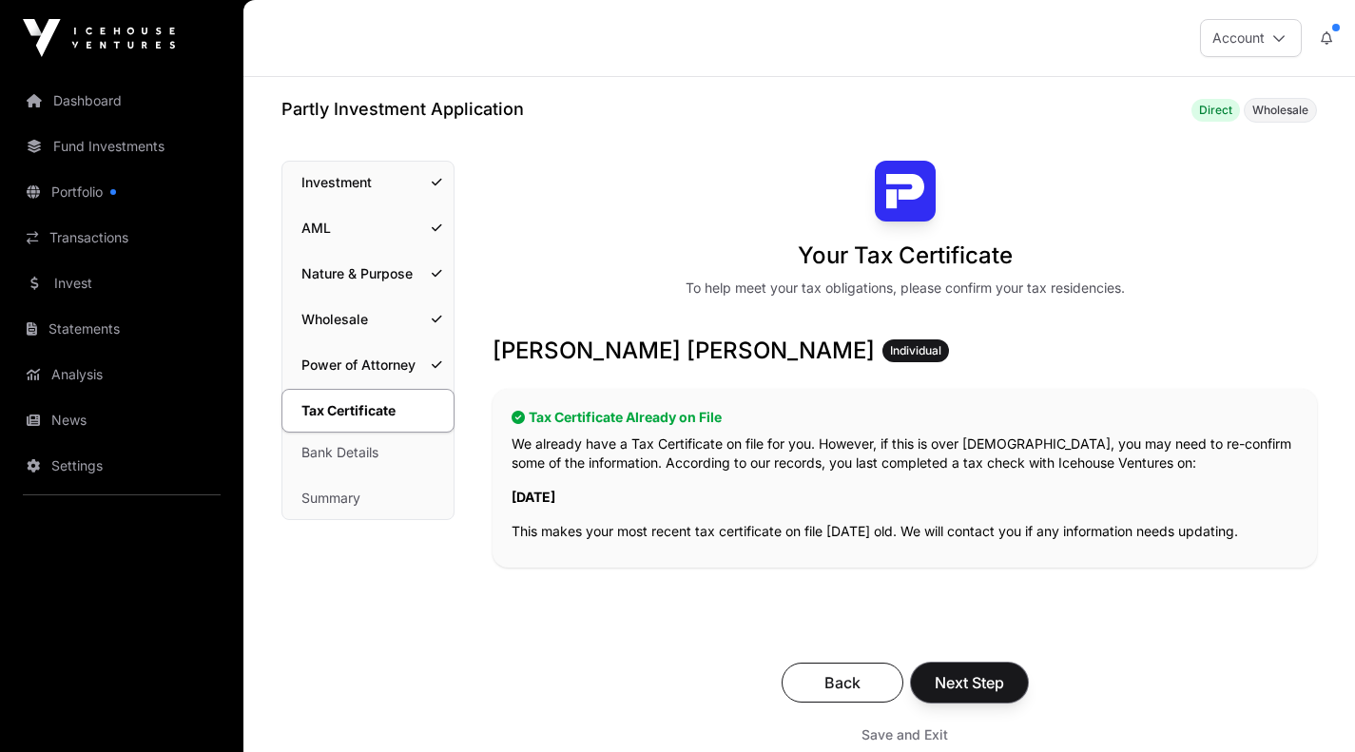
click at [958, 689] on span "Next Step" at bounding box center [969, 682] width 69 height 23
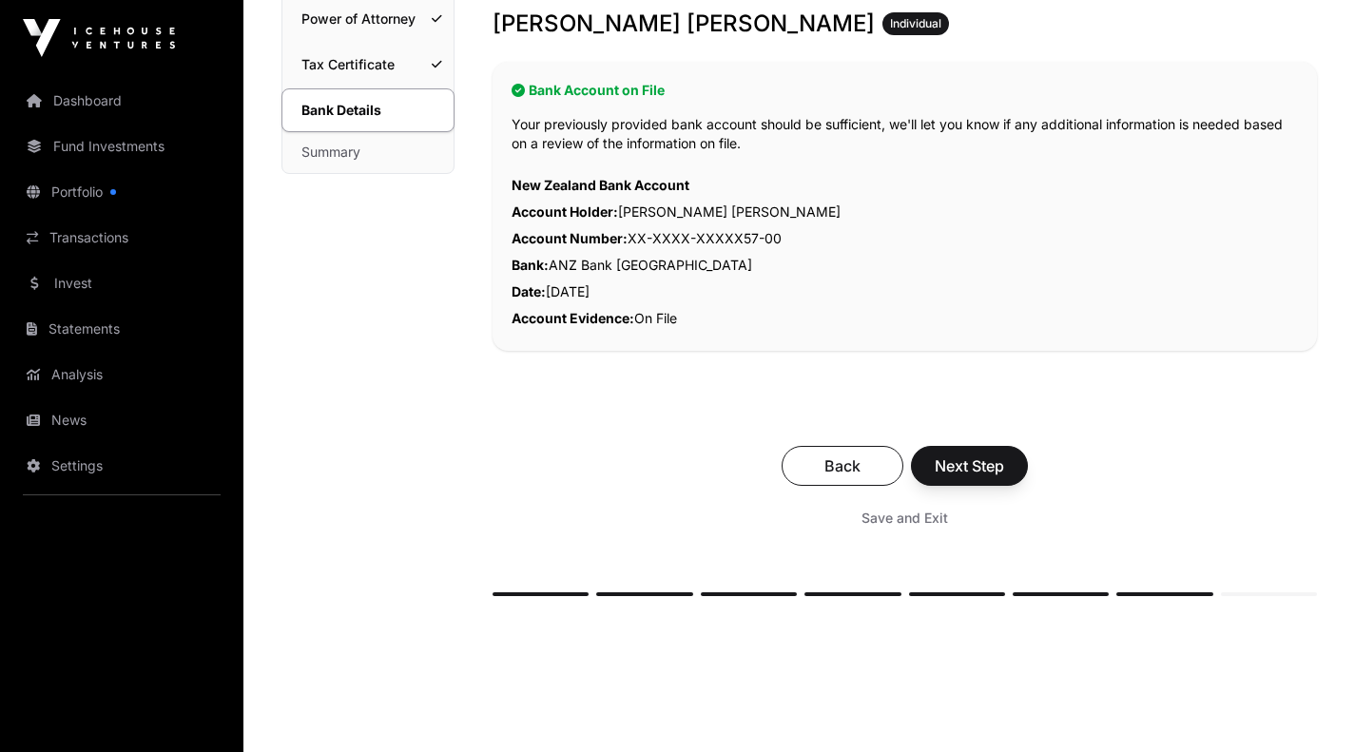
scroll to position [412, 0]
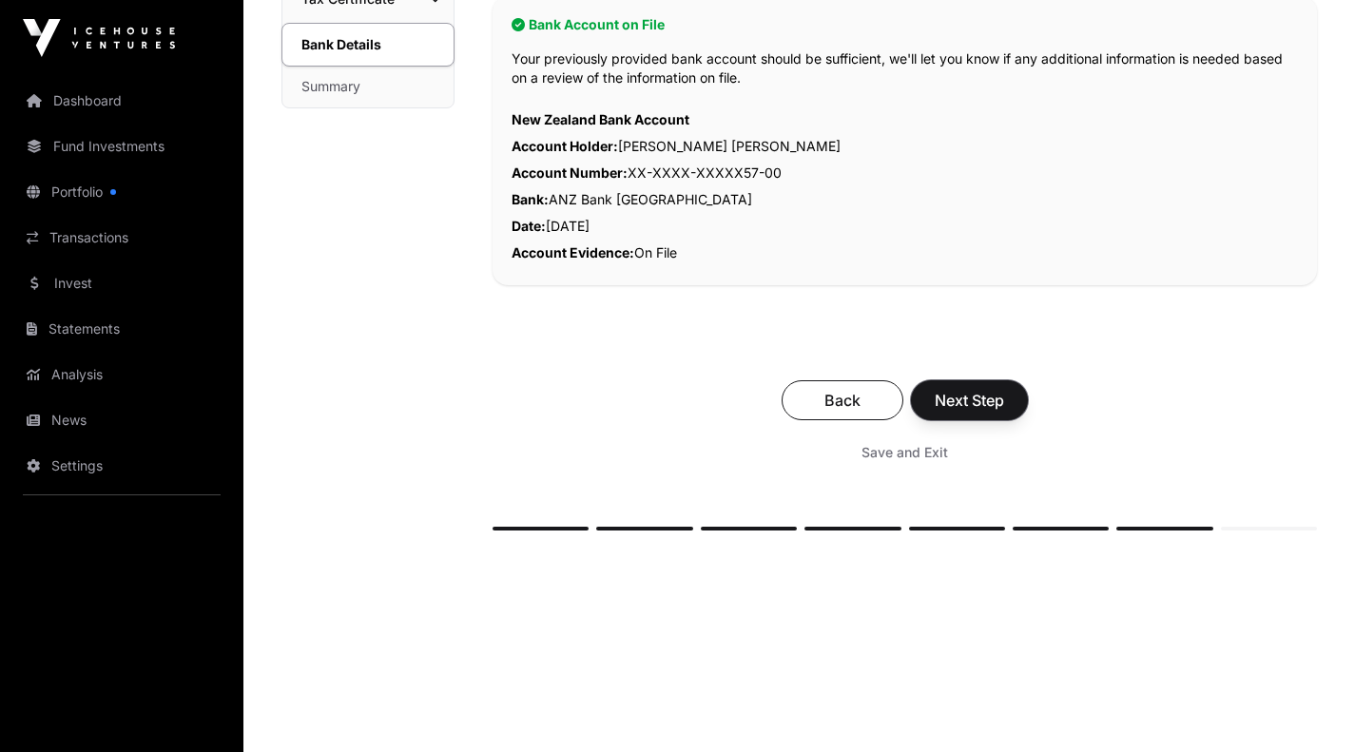
click at [991, 402] on span "Next Step" at bounding box center [969, 400] width 69 height 23
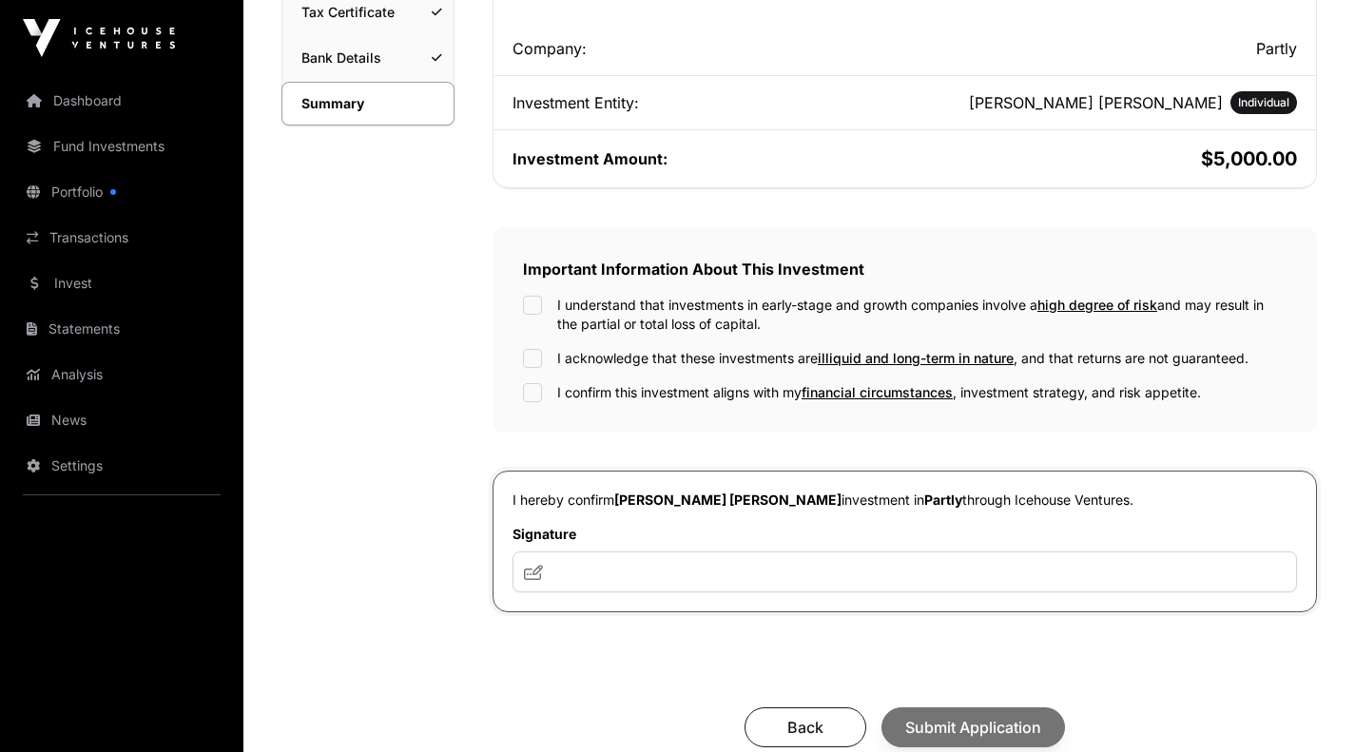
scroll to position [399, 0]
click at [546, 298] on div "I understand that investments in early-stage and growth companies involve a hig…" at bounding box center [905, 314] width 764 height 38
click at [645, 591] on input "text" at bounding box center [905, 571] width 785 height 41
type input "***"
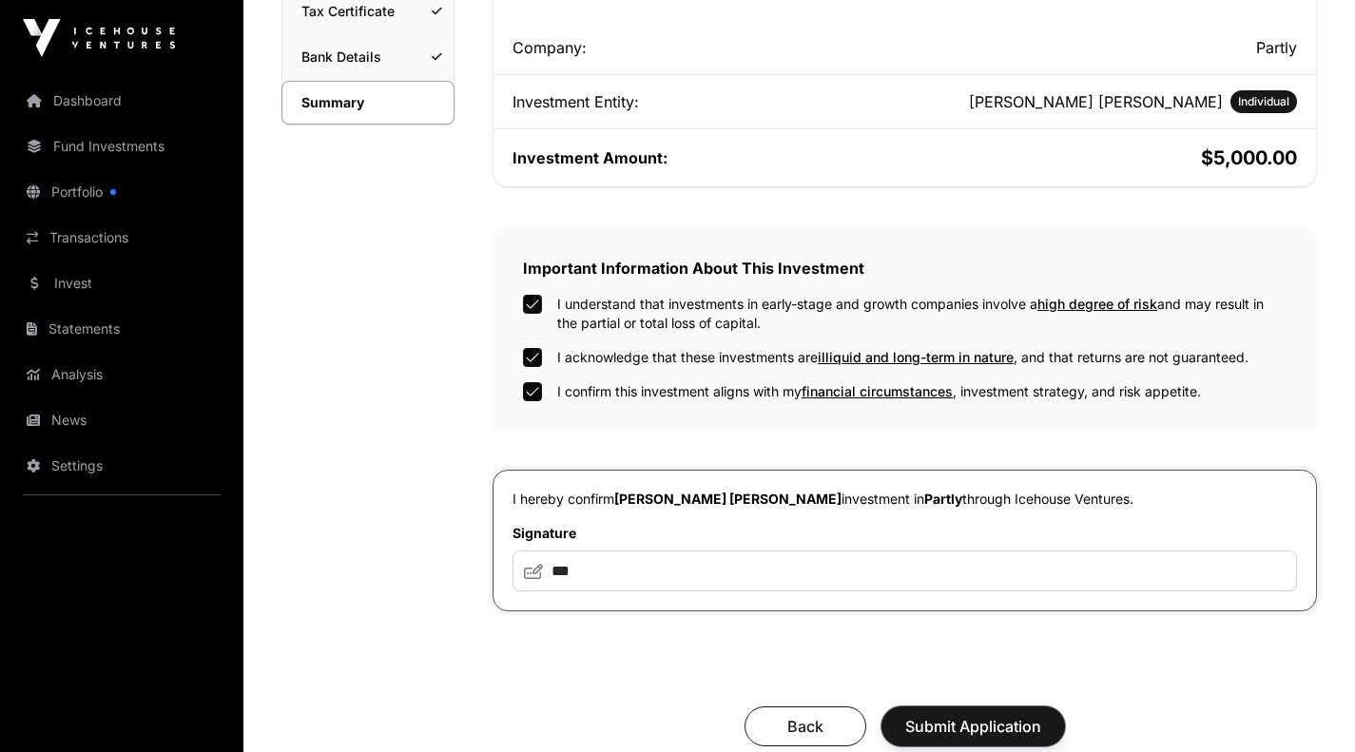
click at [986, 712] on button "Submit Application" at bounding box center [973, 727] width 184 height 40
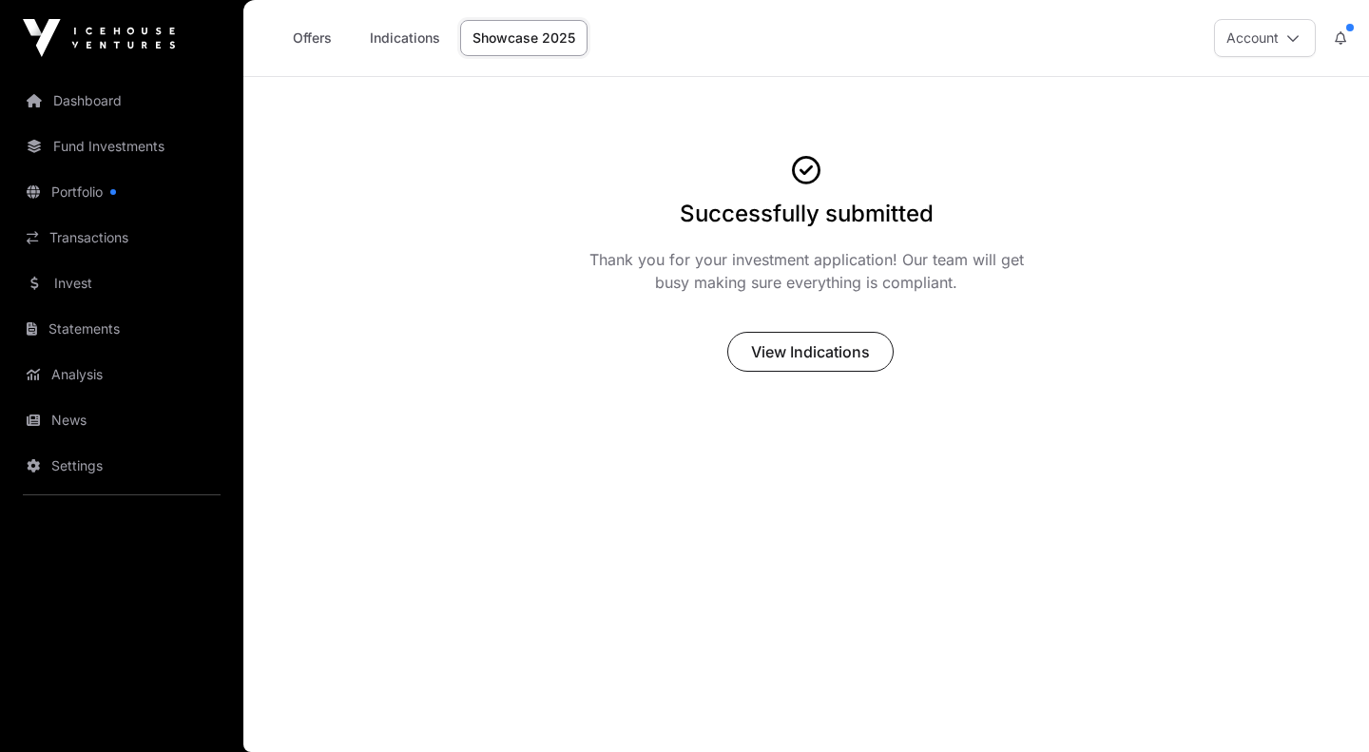
click at [147, 88] on link "Dashboard" at bounding box center [121, 101] width 213 height 42
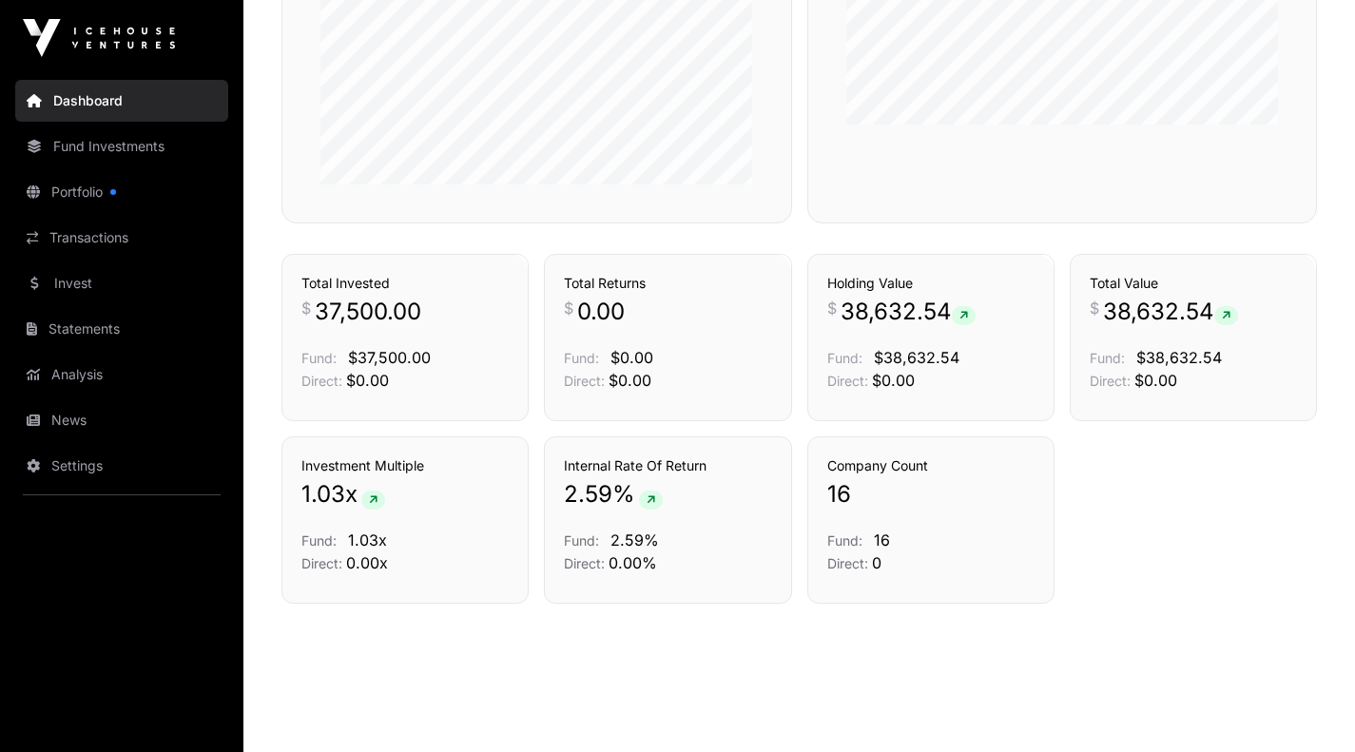
scroll to position [1256, 0]
